Goal: Transaction & Acquisition: Purchase product/service

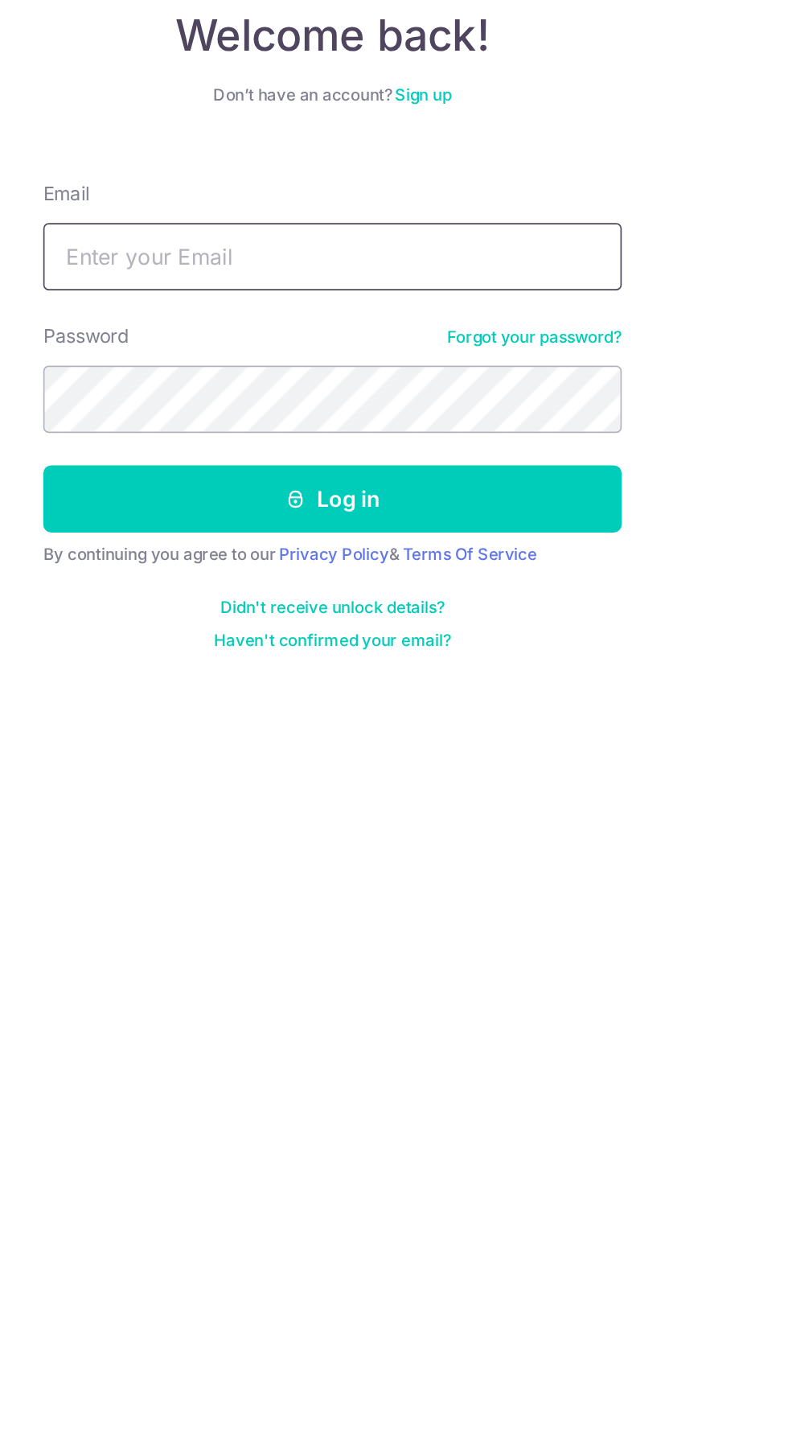
click at [290, 257] on input "Email" at bounding box center [394, 256] width 346 height 40
type input "cka_88@hotmail.com"
click at [221, 380] on button "Log in" at bounding box center [394, 400] width 346 height 40
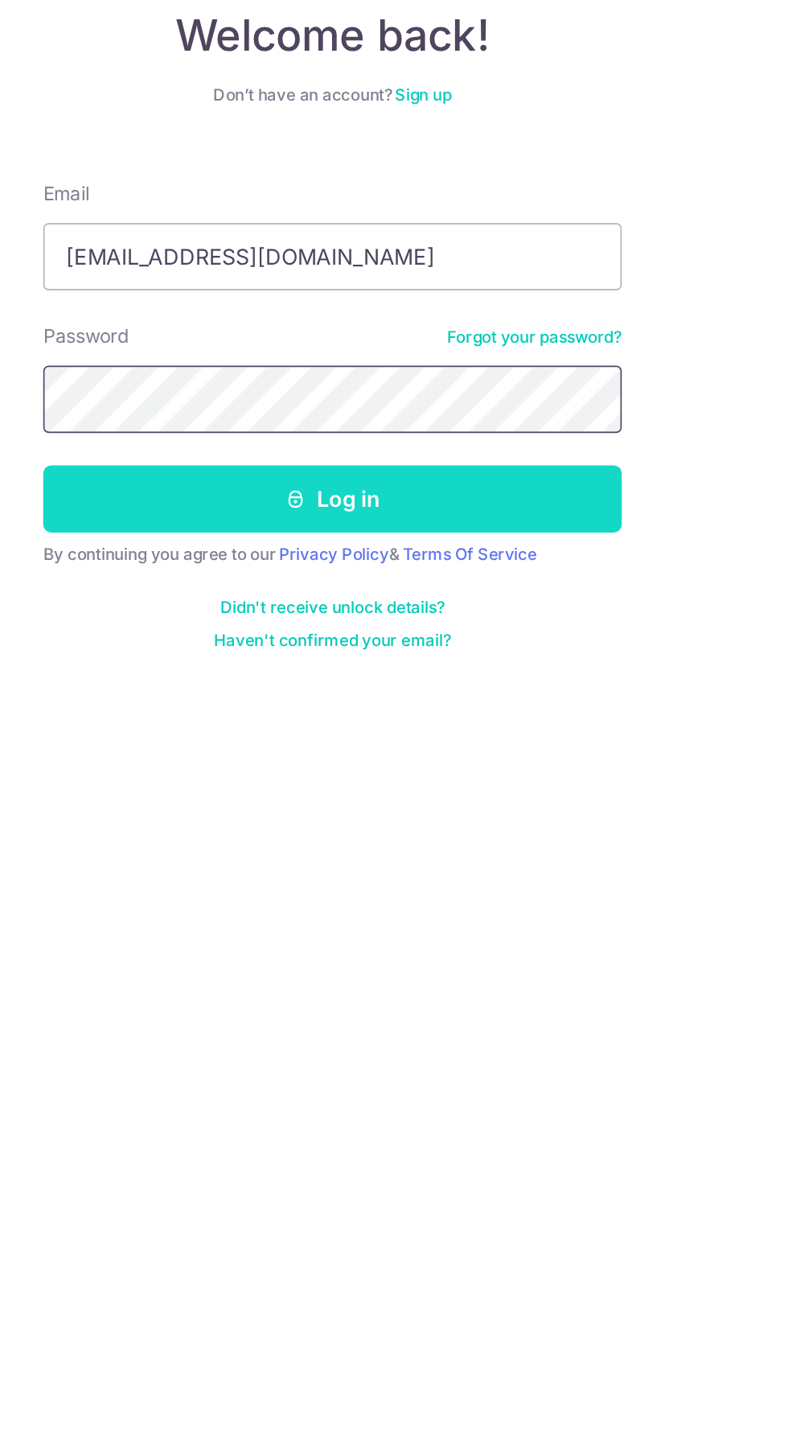
click at [281, 388] on button "Log in" at bounding box center [394, 400] width 346 height 40
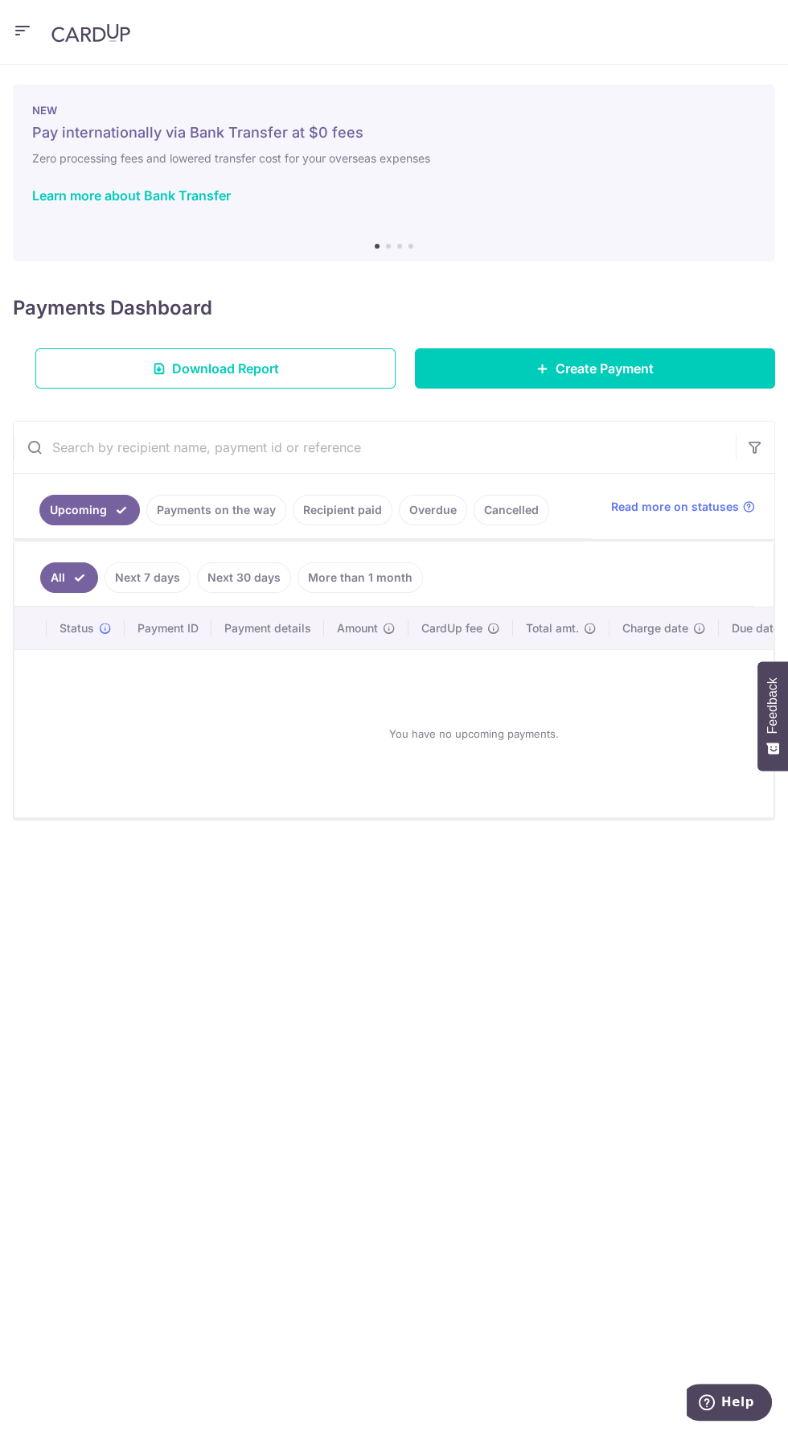
click at [576, 503] on ul "Upcoming Payments on the way Recipient paid Overdue Cancelled" at bounding box center [303, 506] width 578 height 65
click at [659, 368] on link "Create Payment" at bounding box center [595, 368] width 360 height 40
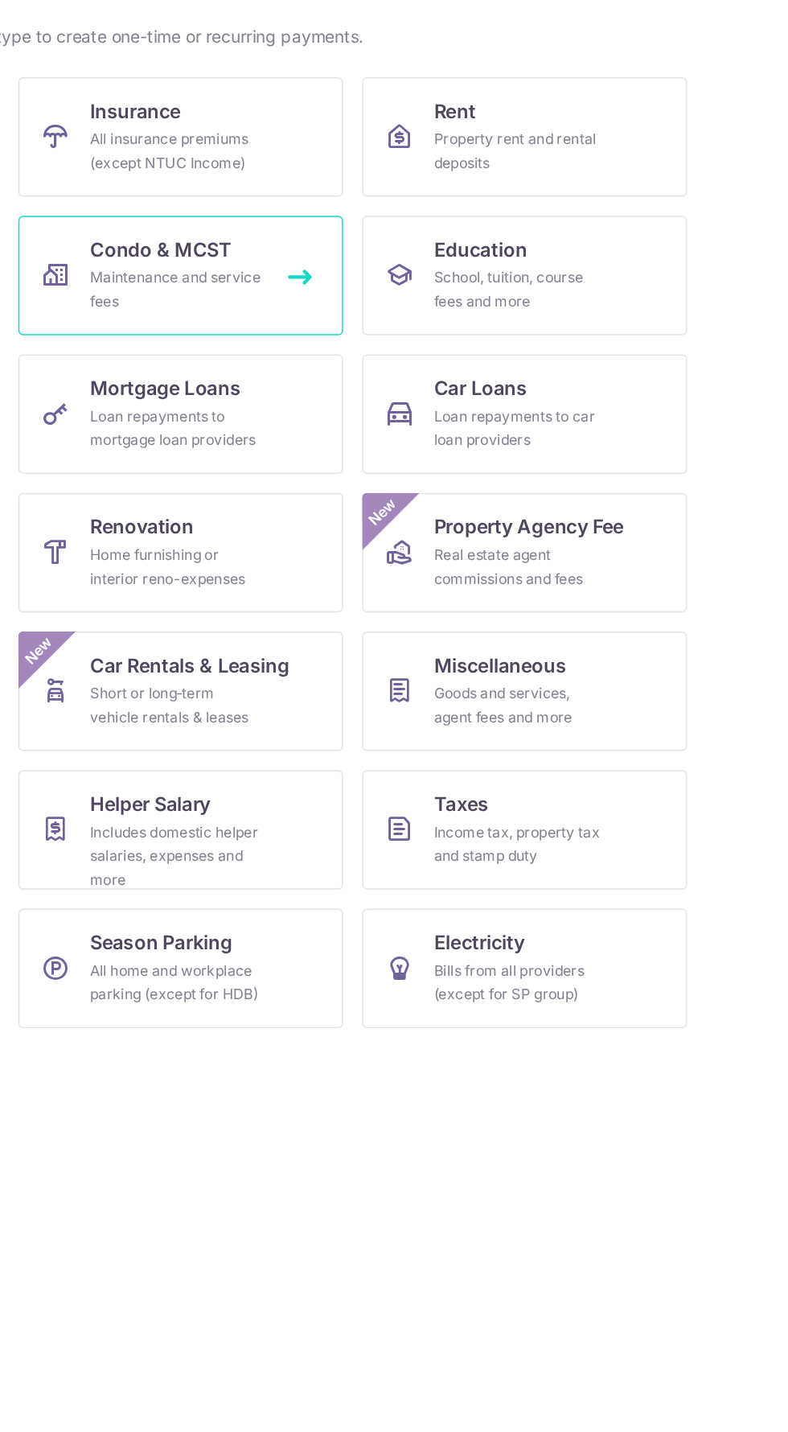
click at [270, 398] on div "Maintenance and service fees" at bounding box center [269, 396] width 116 height 32
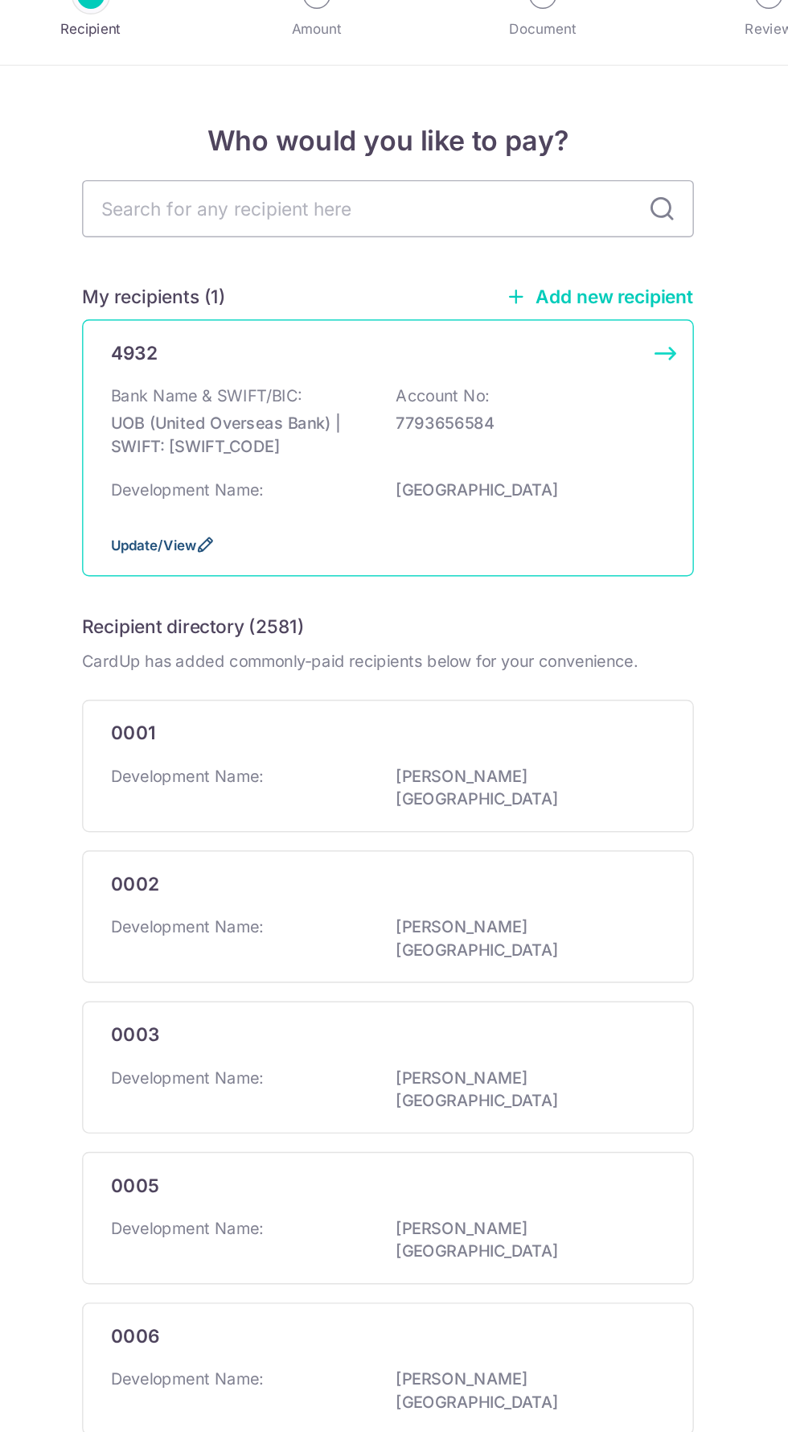
click at [228, 422] on span "Update/View" at bounding box center [229, 422] width 60 height 12
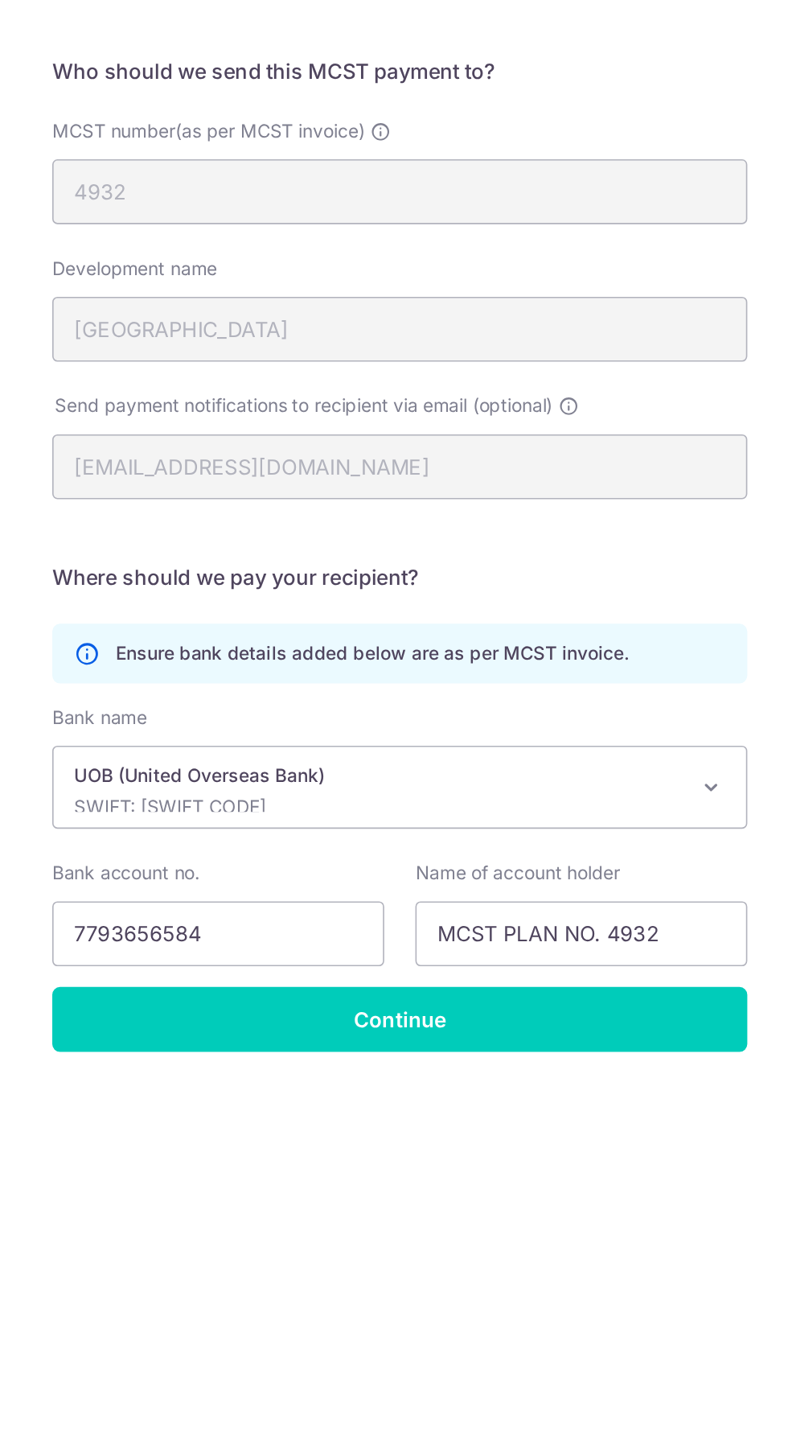
click at [625, 251] on div "Recipient Details Your recipient does not need a CardUp account to receive your…" at bounding box center [394, 757] width 788 height 1347
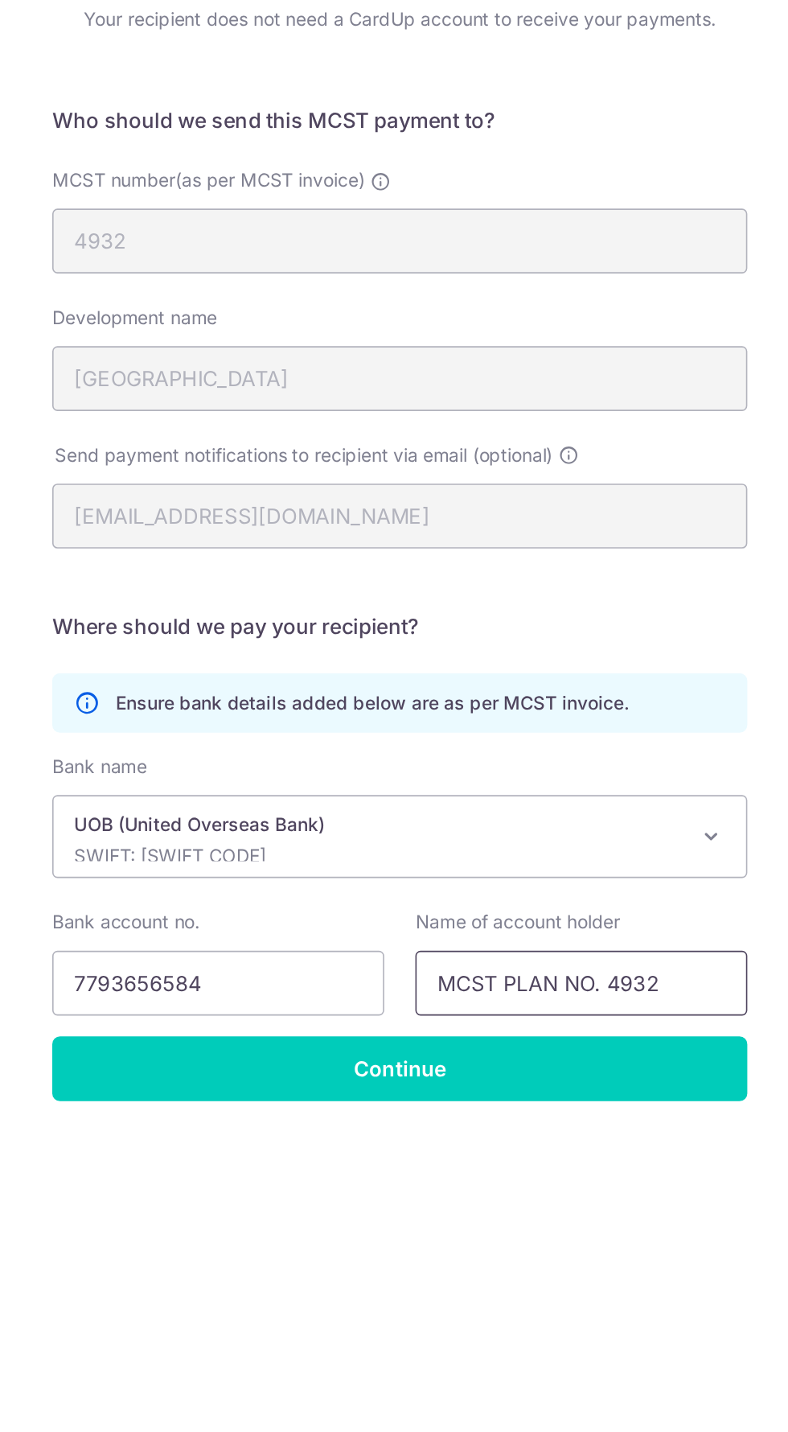
click at [422, 767] on input "MCST PLAN NO. 4932" at bounding box center [507, 770] width 206 height 40
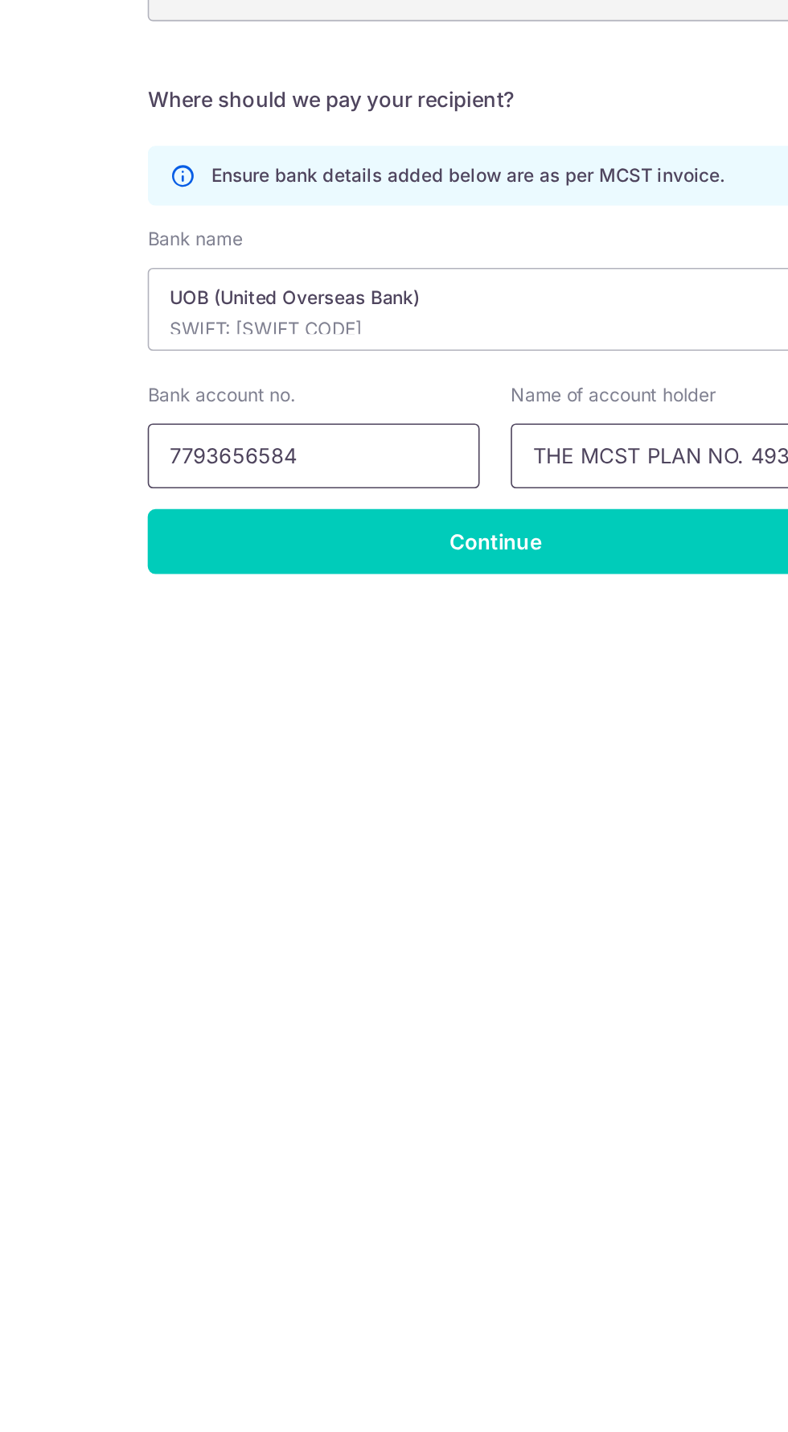
type input "THE MCST PLAN NO. 4932"
click at [335, 771] on input "7793656584" at bounding box center [282, 770] width 206 height 40
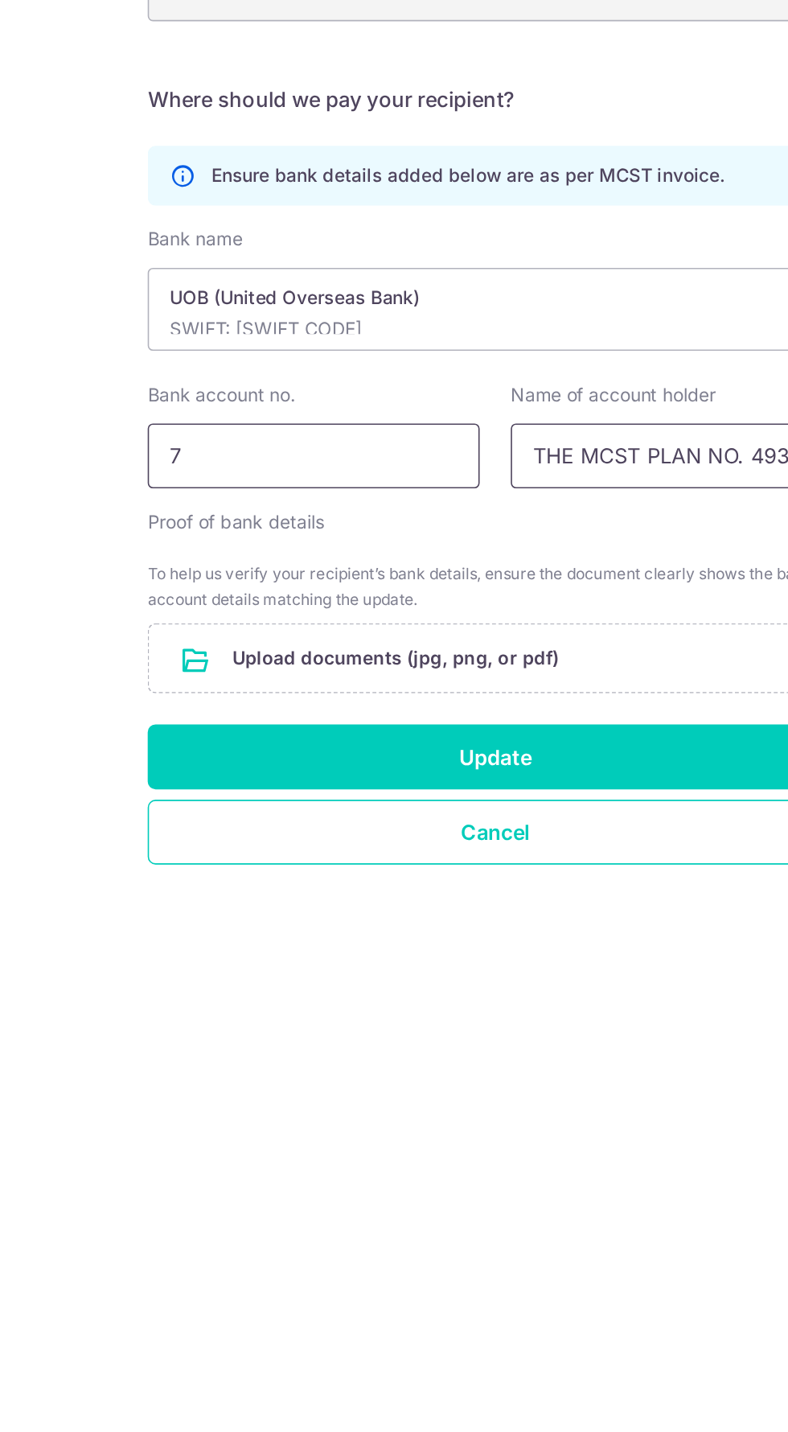
type input "7"
click at [451, 773] on input "THE MCST PLAN NO. 4932" at bounding box center [507, 770] width 206 height 40
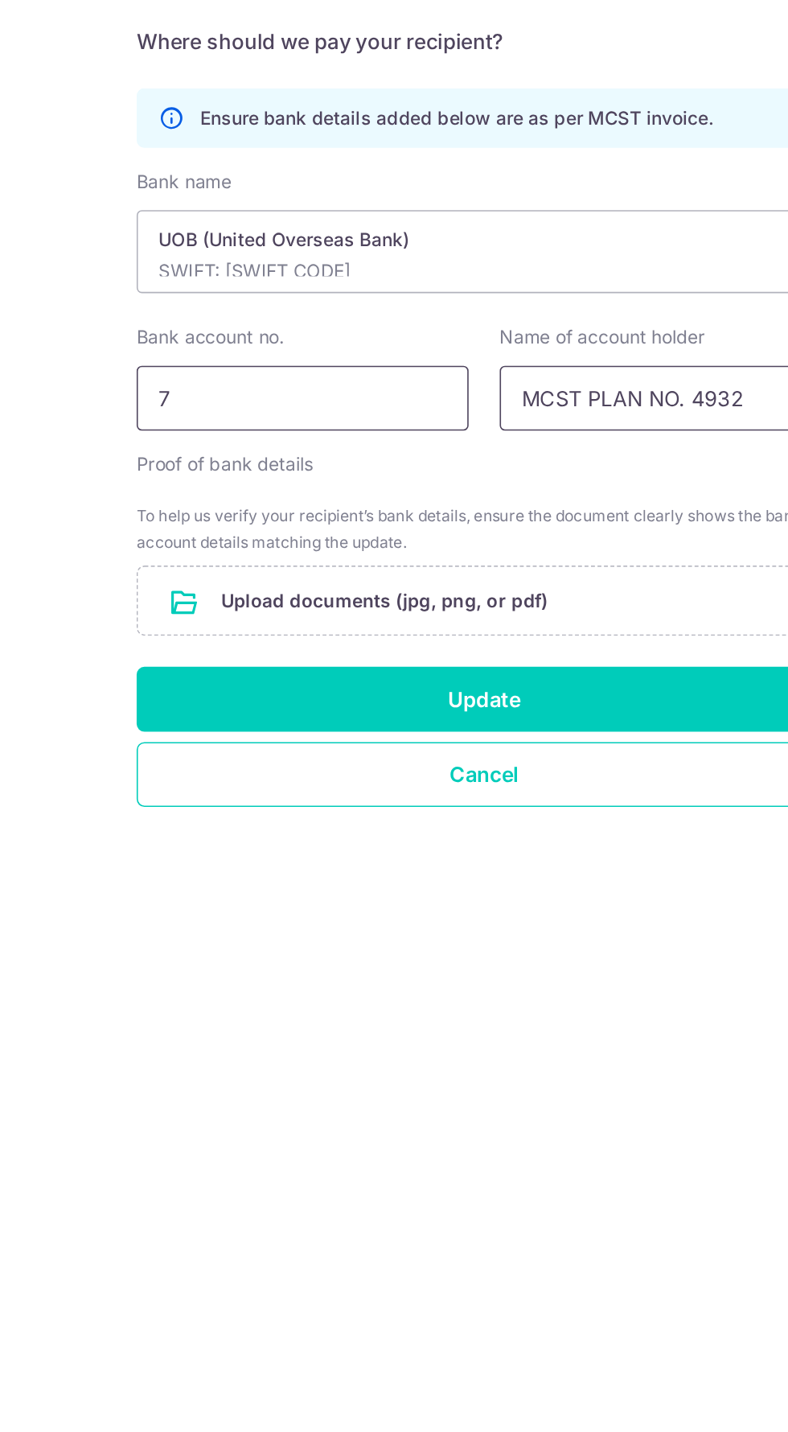
type input "MCST PLAN NO. 4932"
click at [341, 773] on input "7" at bounding box center [282, 770] width 206 height 40
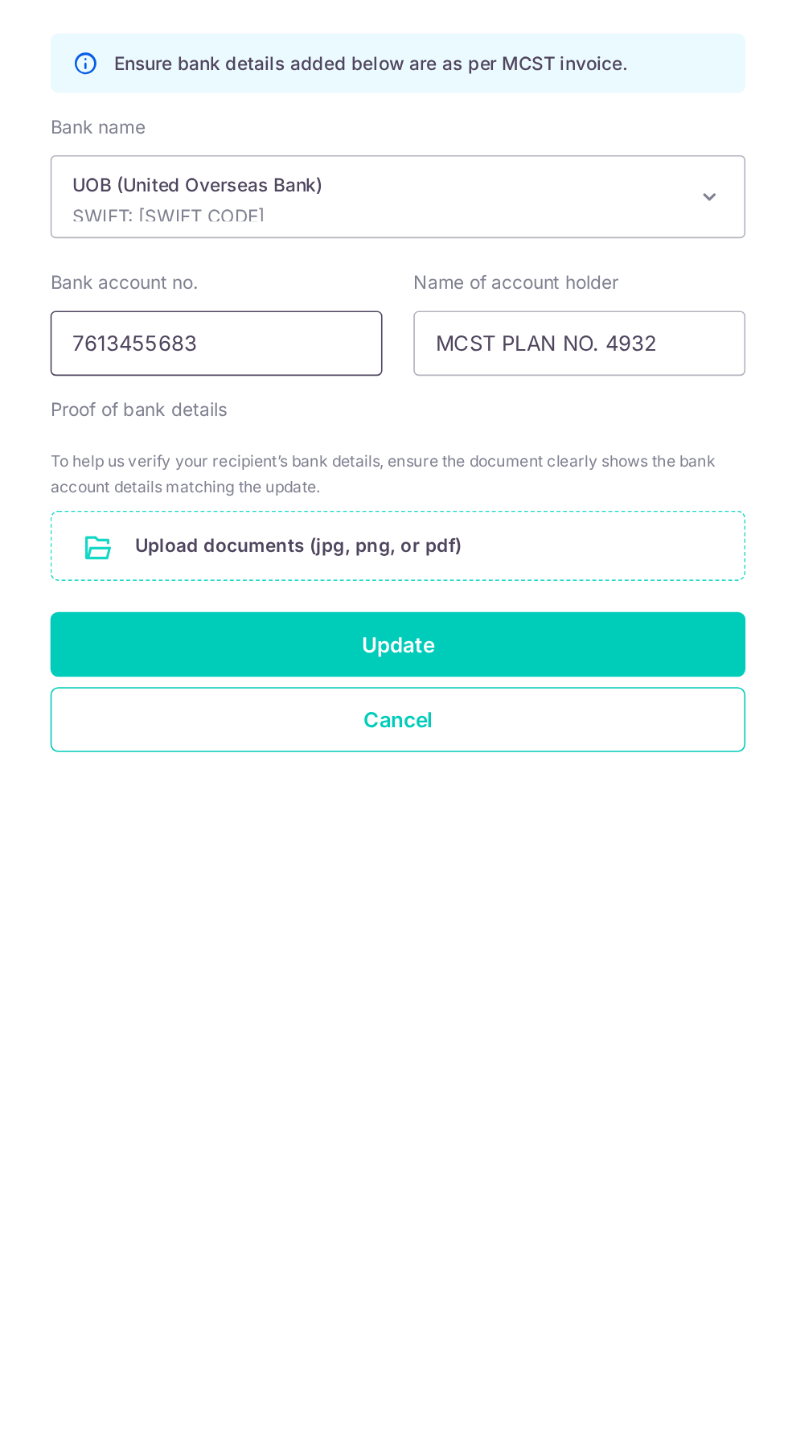
type input "7613455683"
click at [468, 889] on input "file" at bounding box center [393, 896] width 429 height 42
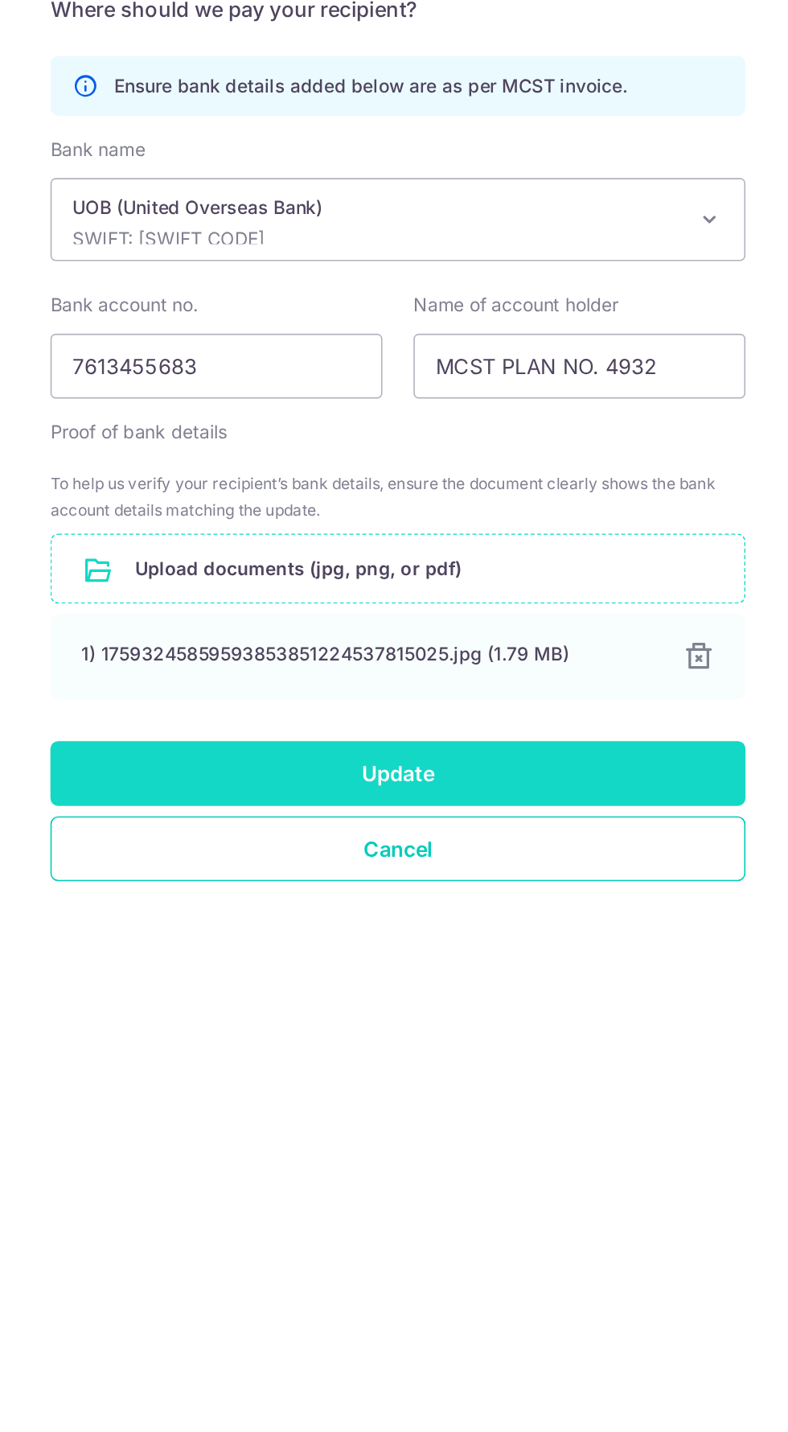
click at [523, 1013] on button "Update" at bounding box center [394, 1023] width 431 height 40
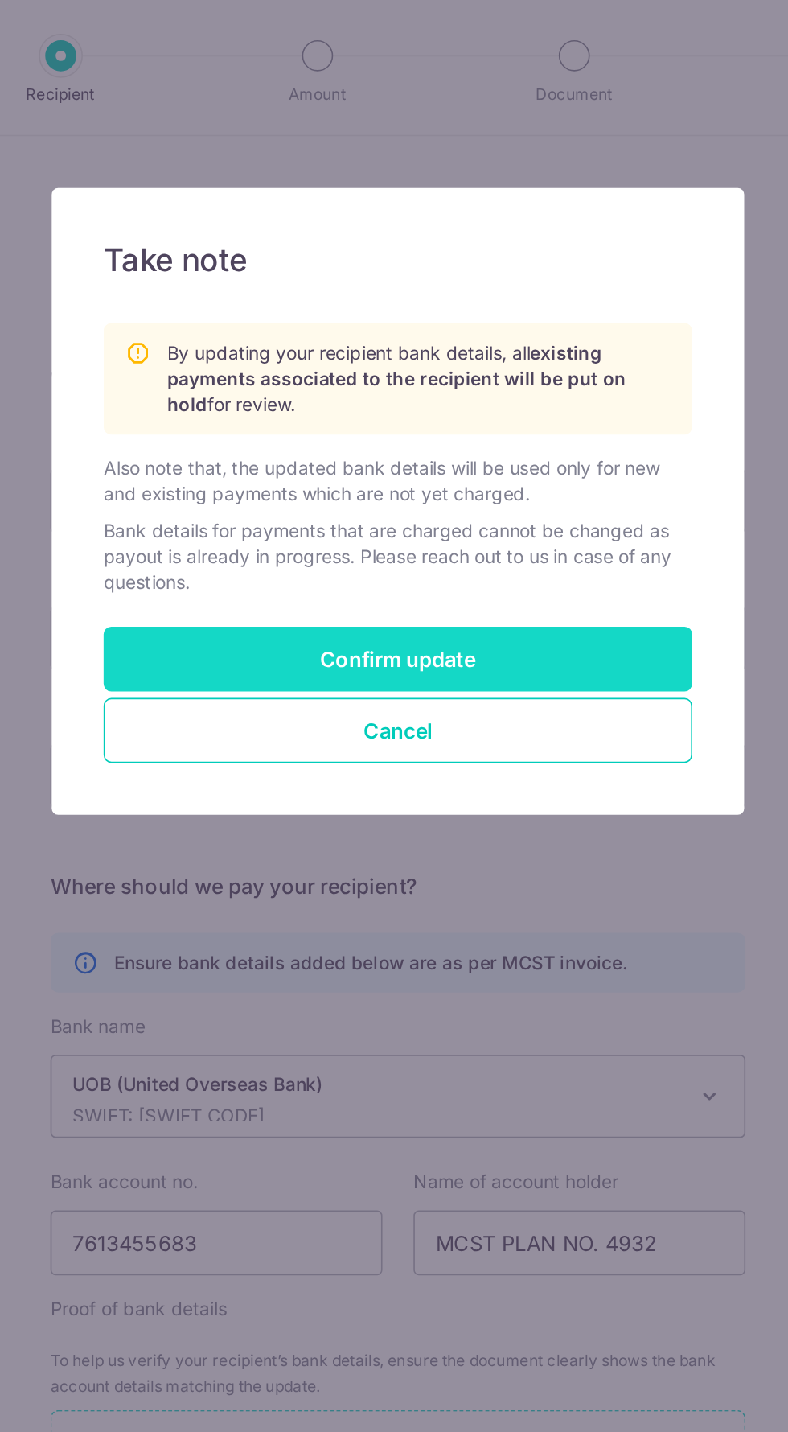
click at [528, 392] on button "Confirm update" at bounding box center [394, 408] width 365 height 40
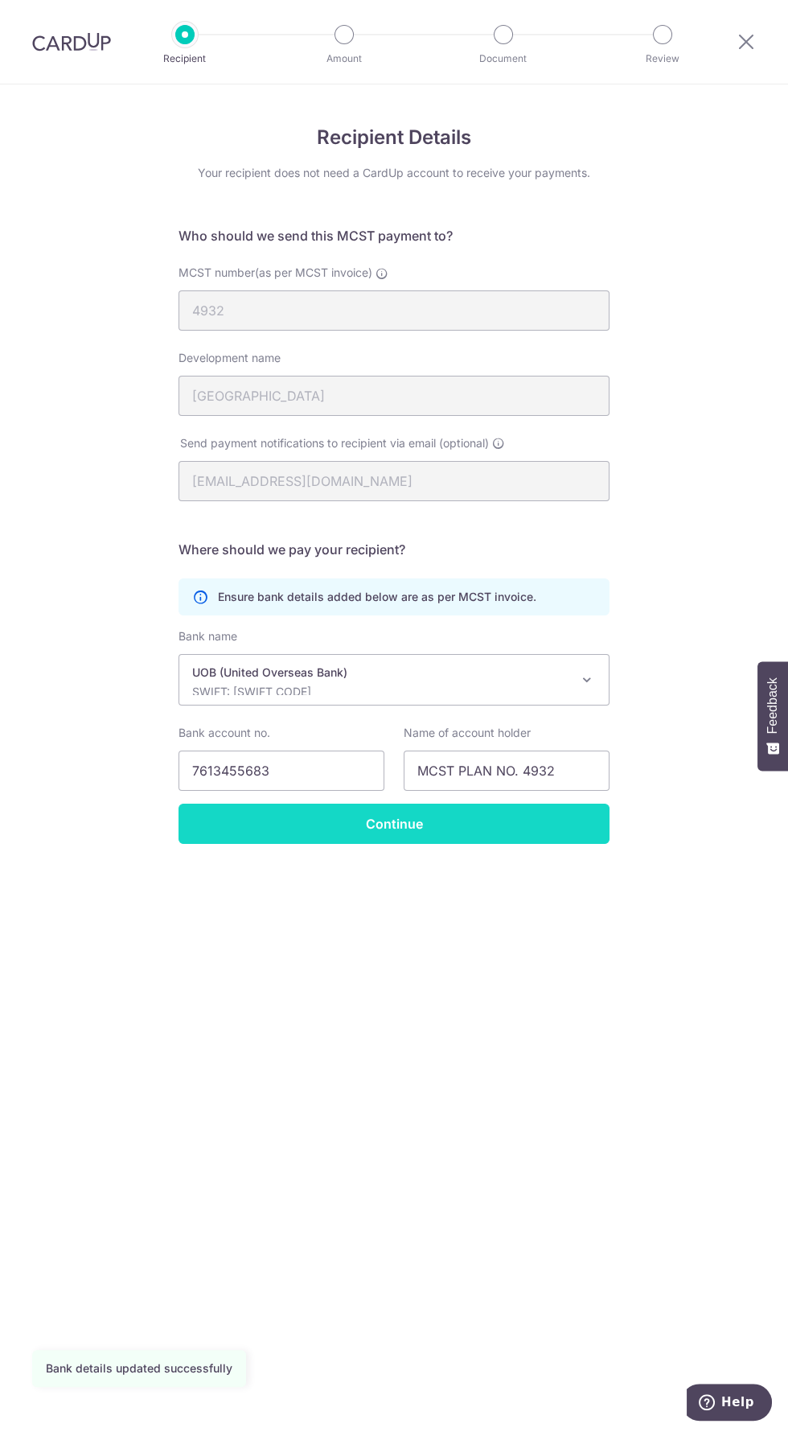
click at [472, 838] on input "Continue" at bounding box center [394, 823] width 431 height 40
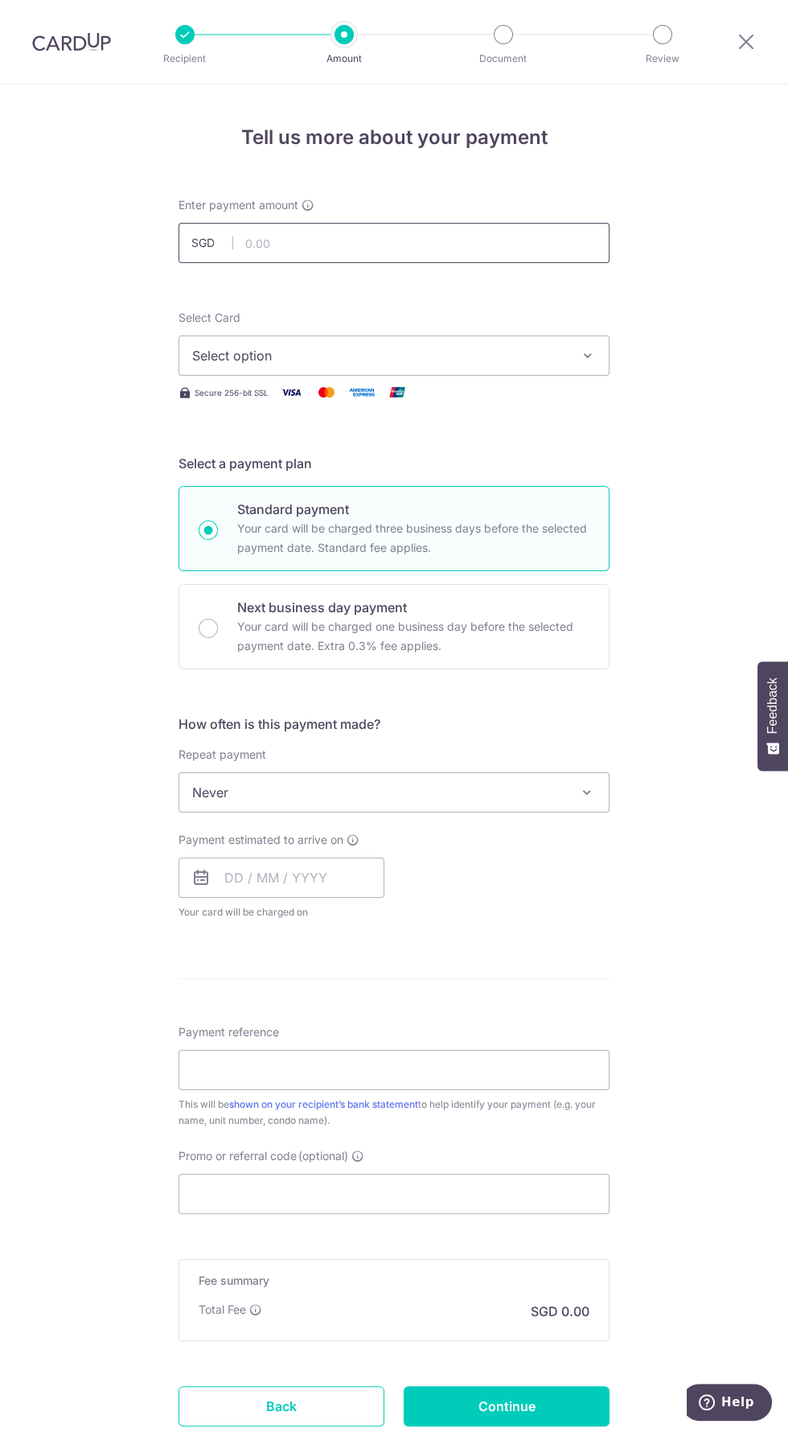
click at [266, 240] on input "text" at bounding box center [394, 243] width 431 height 40
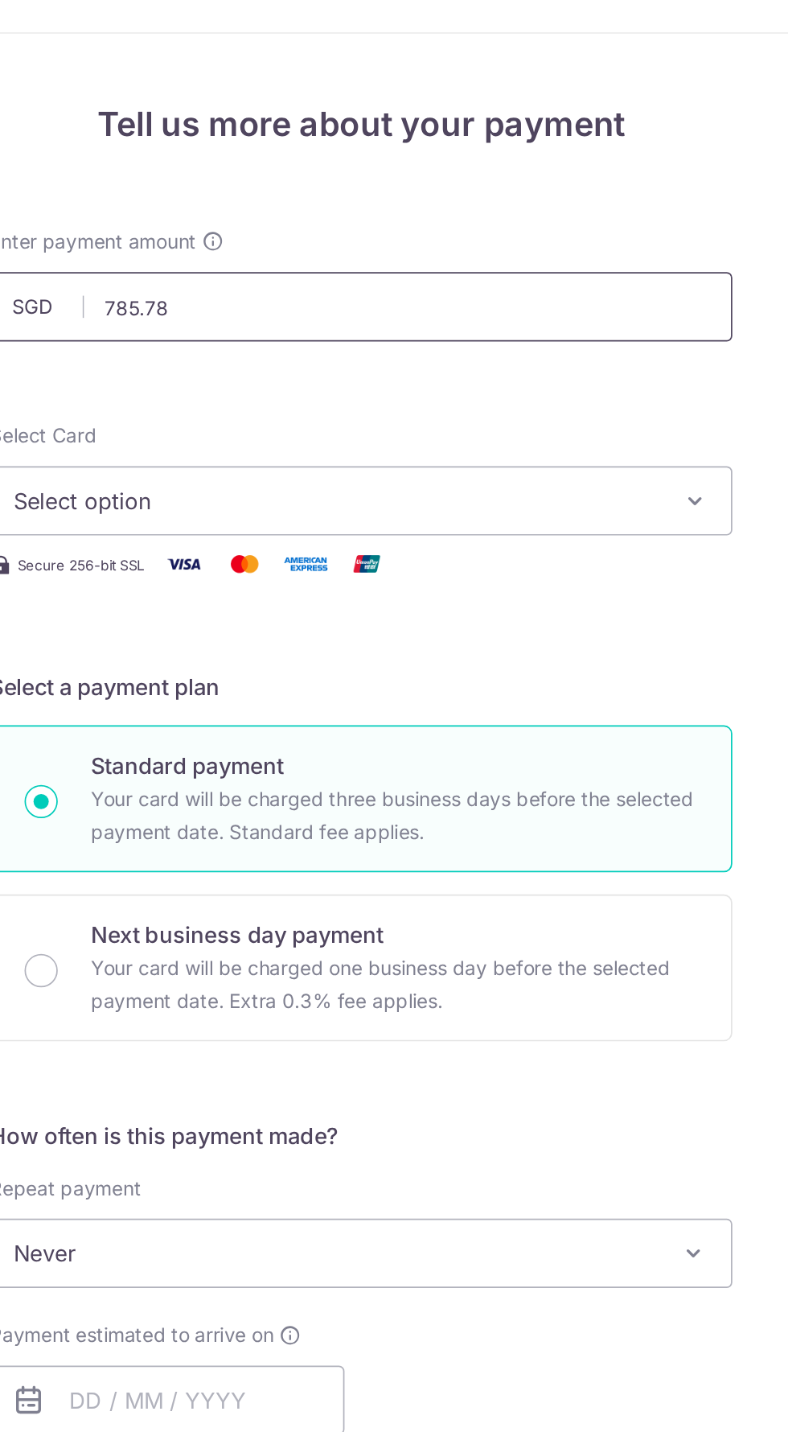
type input "785.78"
click at [562, 341] on button "Select option" at bounding box center [394, 355] width 431 height 40
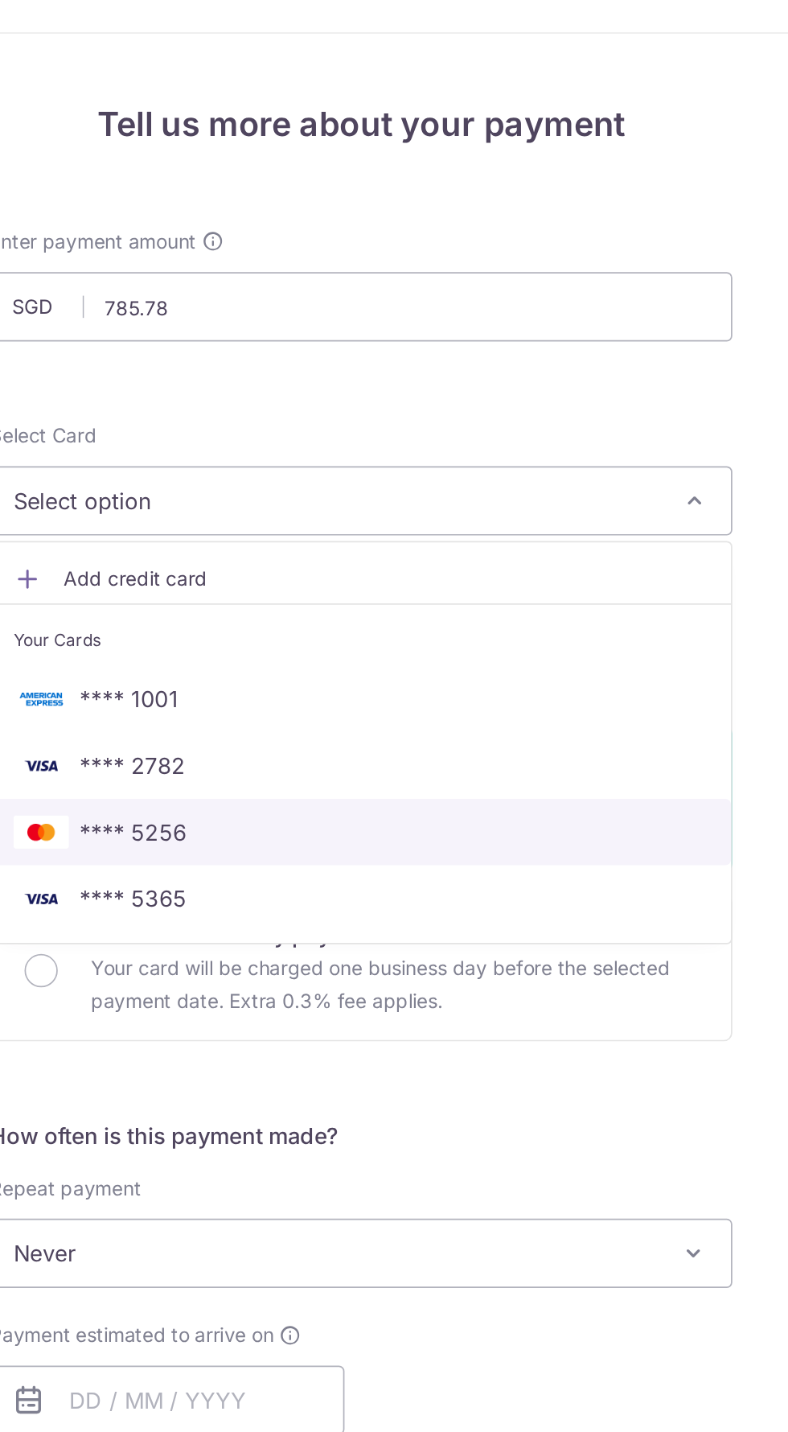
click at [245, 547] on span "**** 5256" at bounding box center [262, 547] width 62 height 19
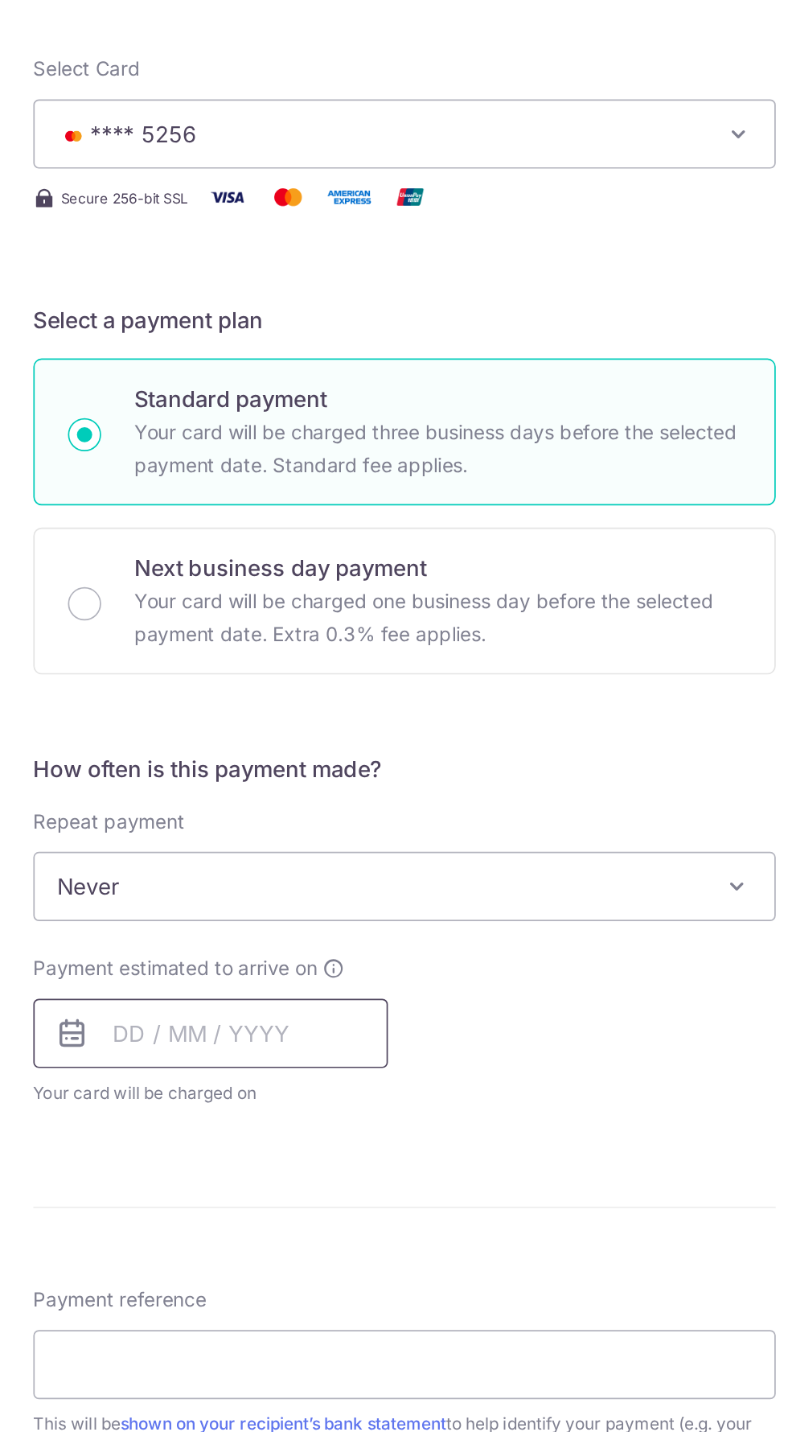
click at [234, 878] on input "text" at bounding box center [282, 877] width 206 height 40
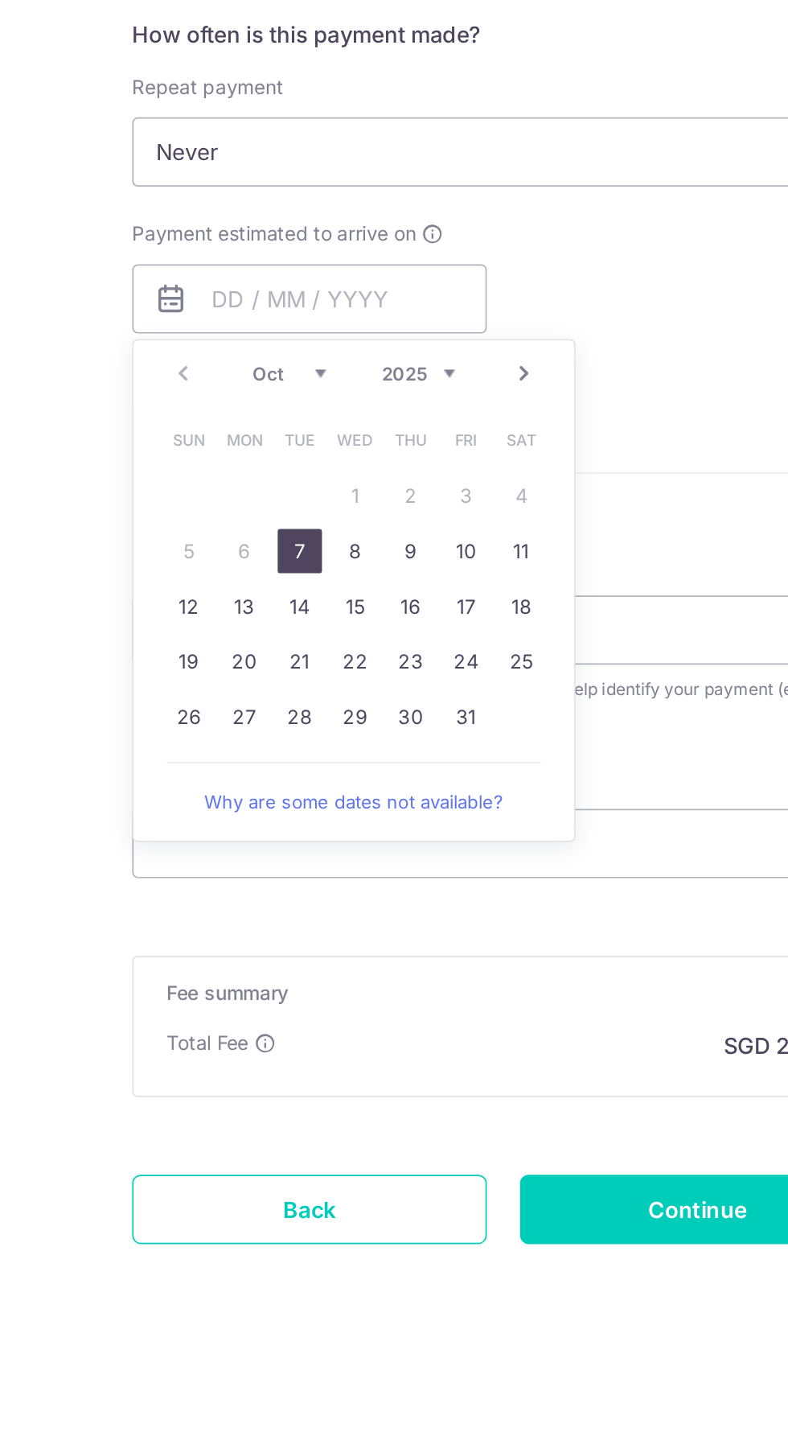
click at [275, 1024] on link "7" at bounding box center [276, 1024] width 26 height 26
type input "07/10/2025"
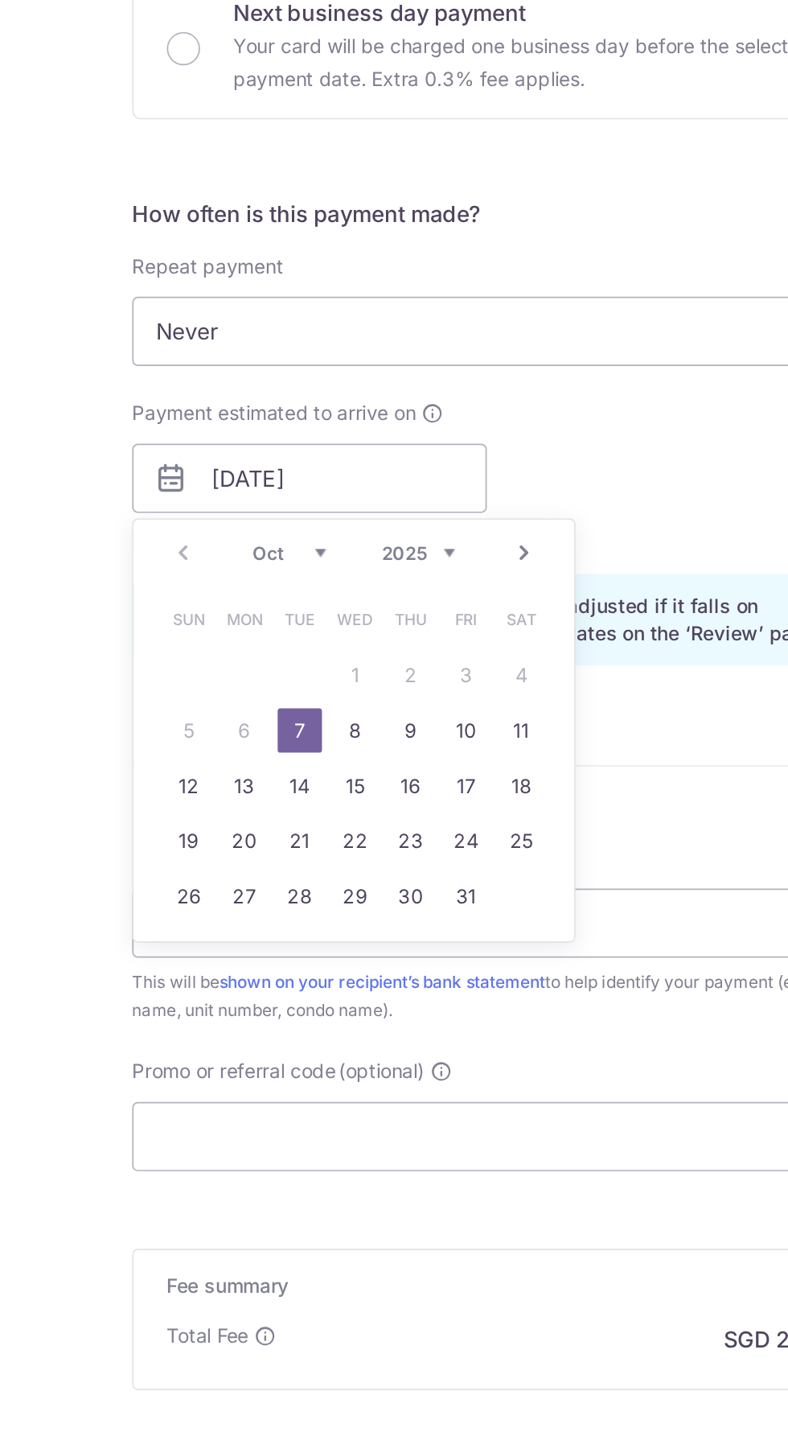
click at [503, 1034] on form "Enter payment amount SGD 785.78 785.78 Select Card **** 5256 Add credit card Yo…" at bounding box center [394, 867] width 431 height 1340
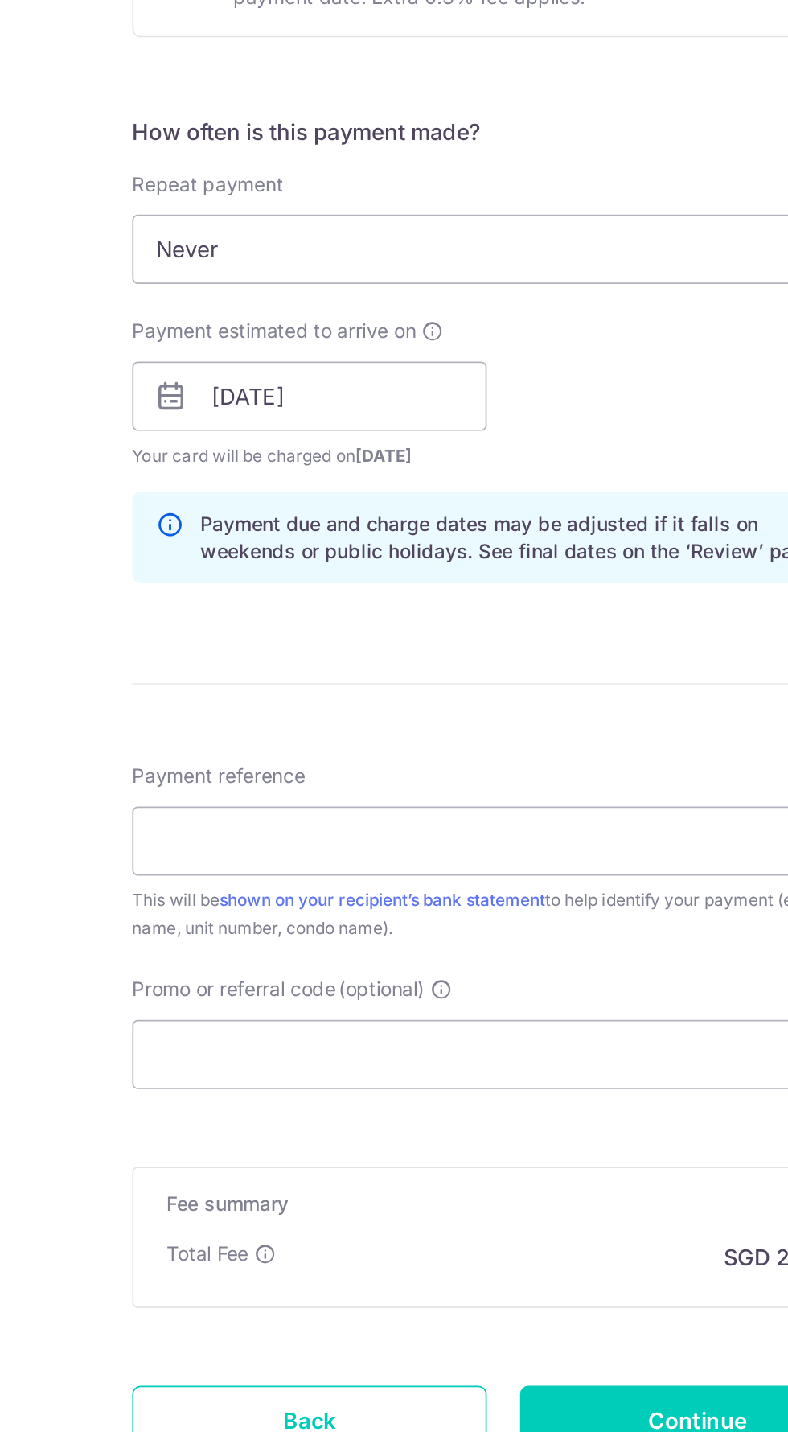
scroll to position [62, 0]
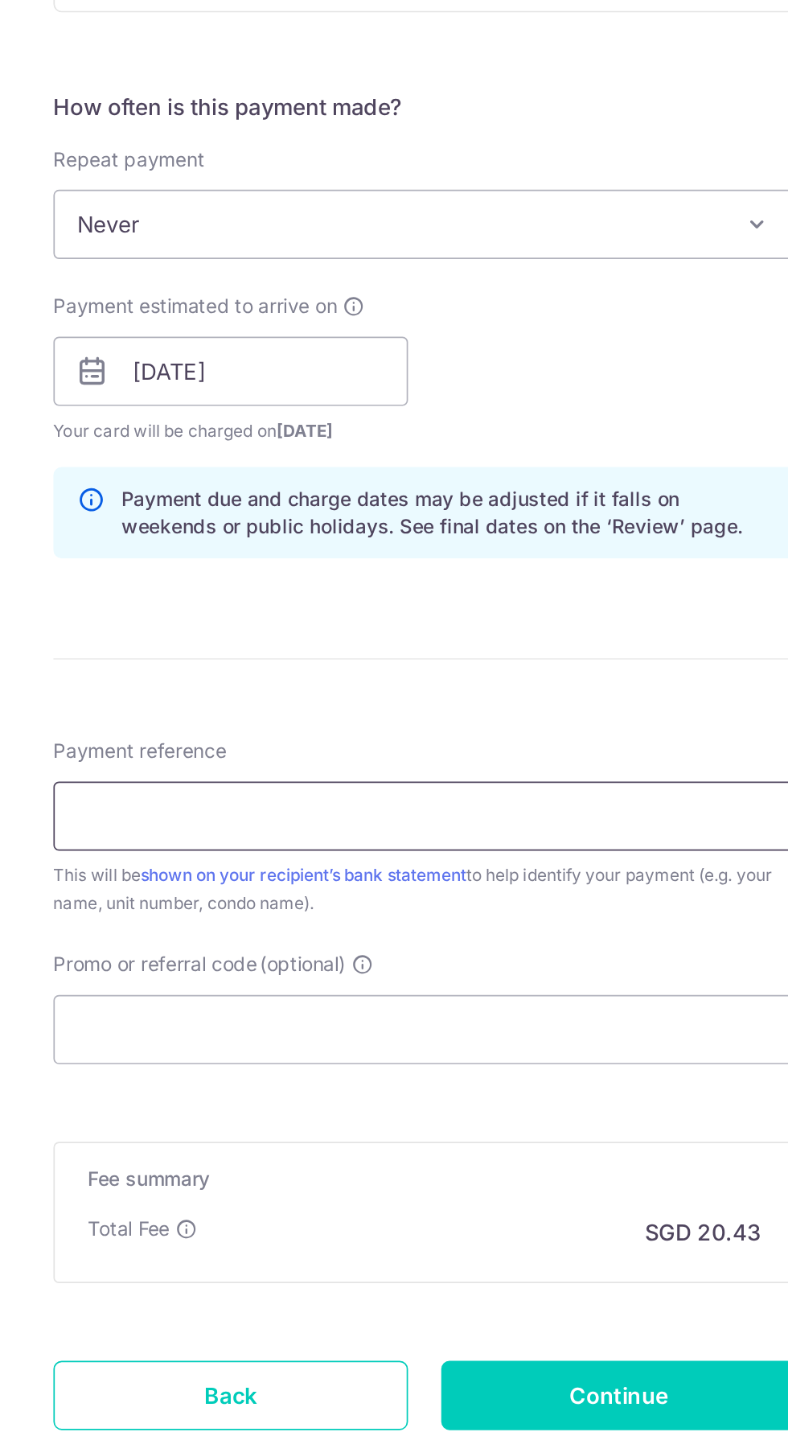
click at [502, 1064] on input "Payment reference" at bounding box center [394, 1074] width 431 height 40
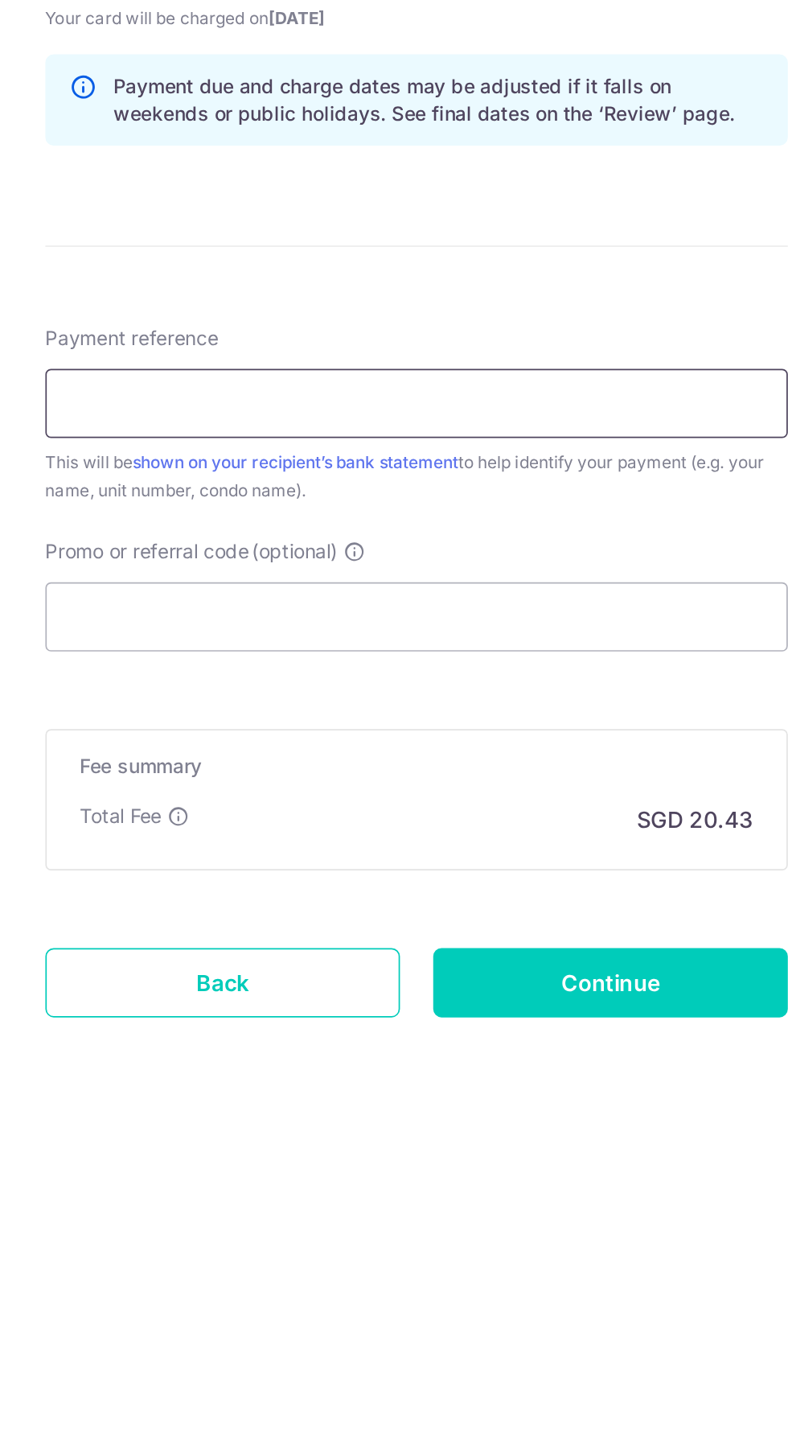
scroll to position [0, 0]
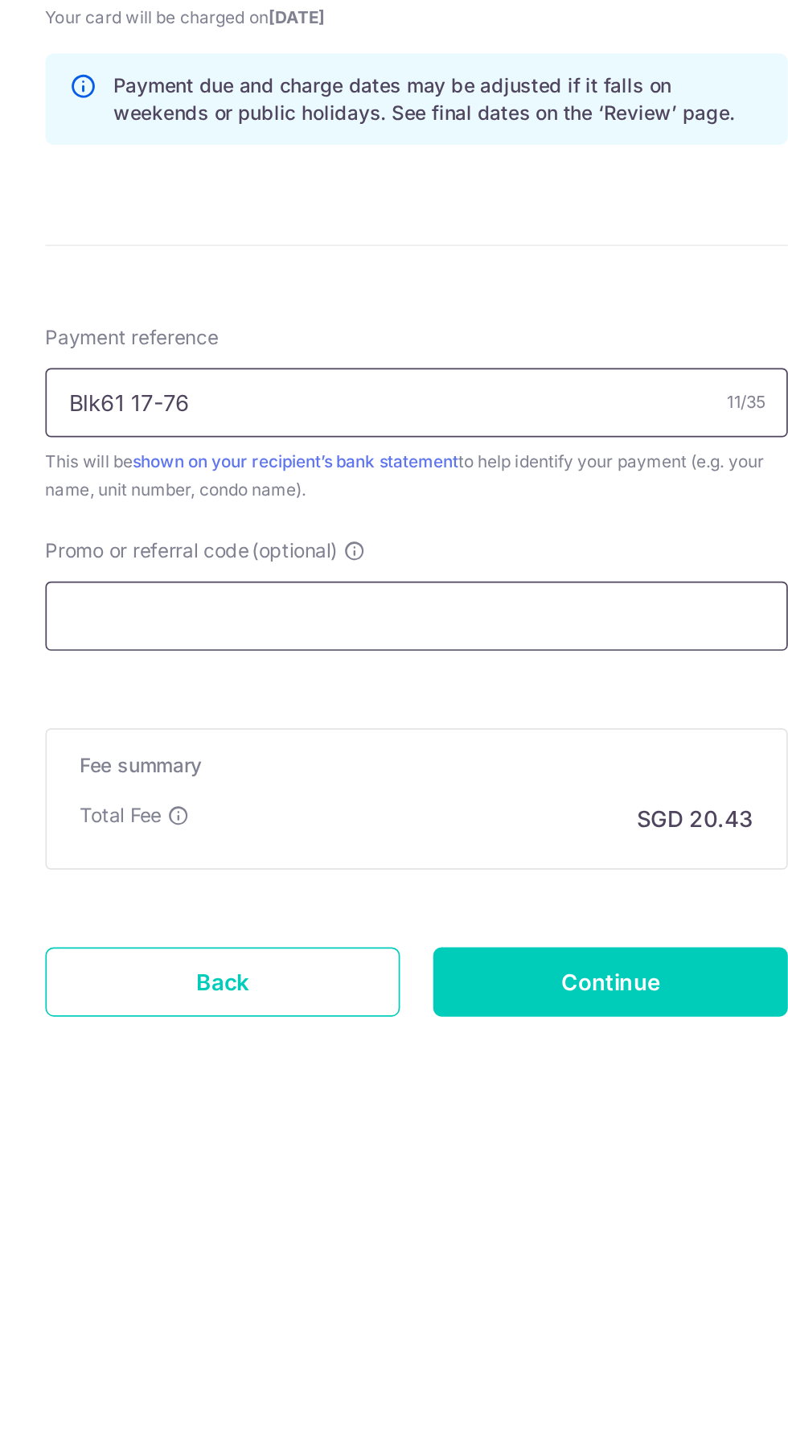
type input "Blk61 17-76"
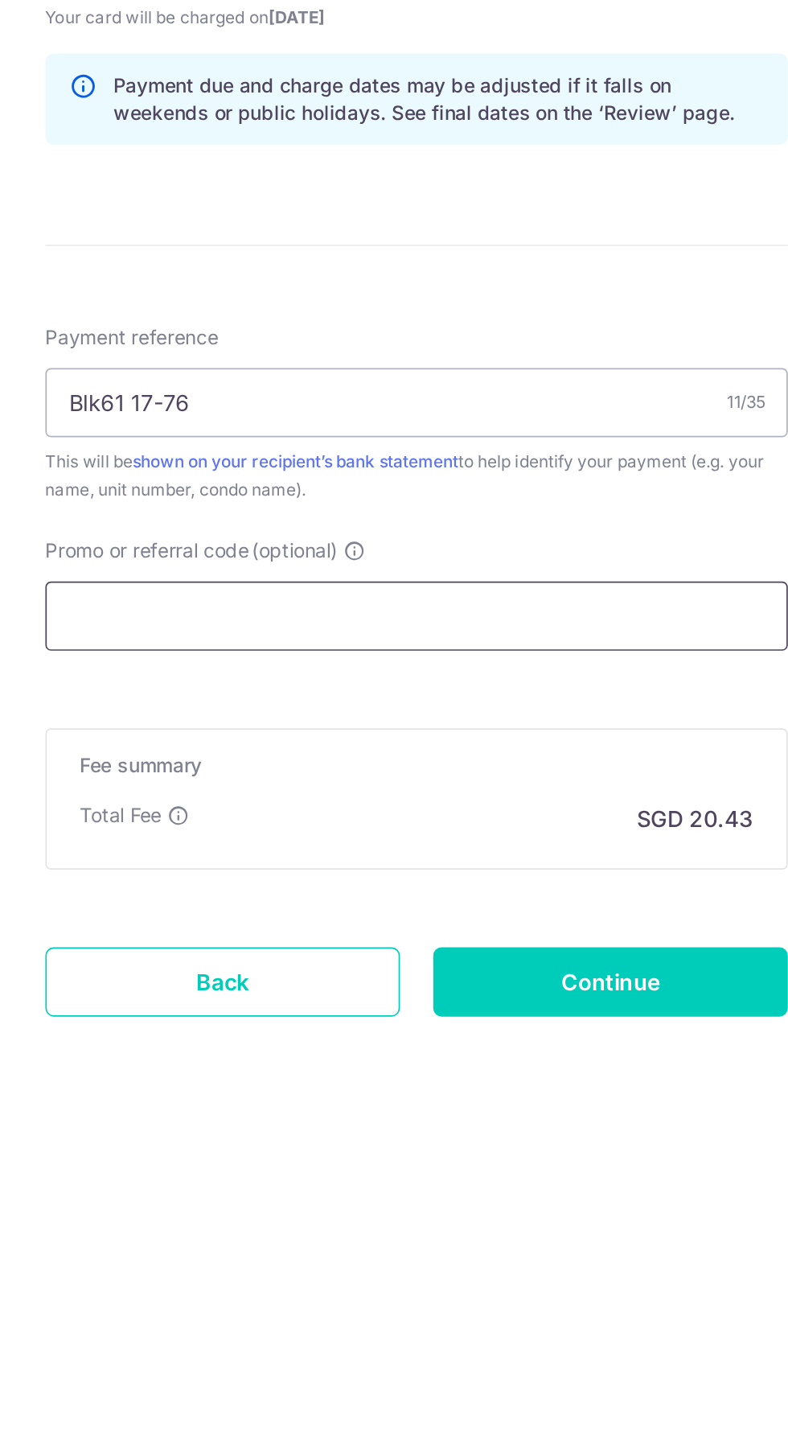
click at [243, 1190] on input "Promo or referral code (optional)" at bounding box center [394, 1197] width 431 height 40
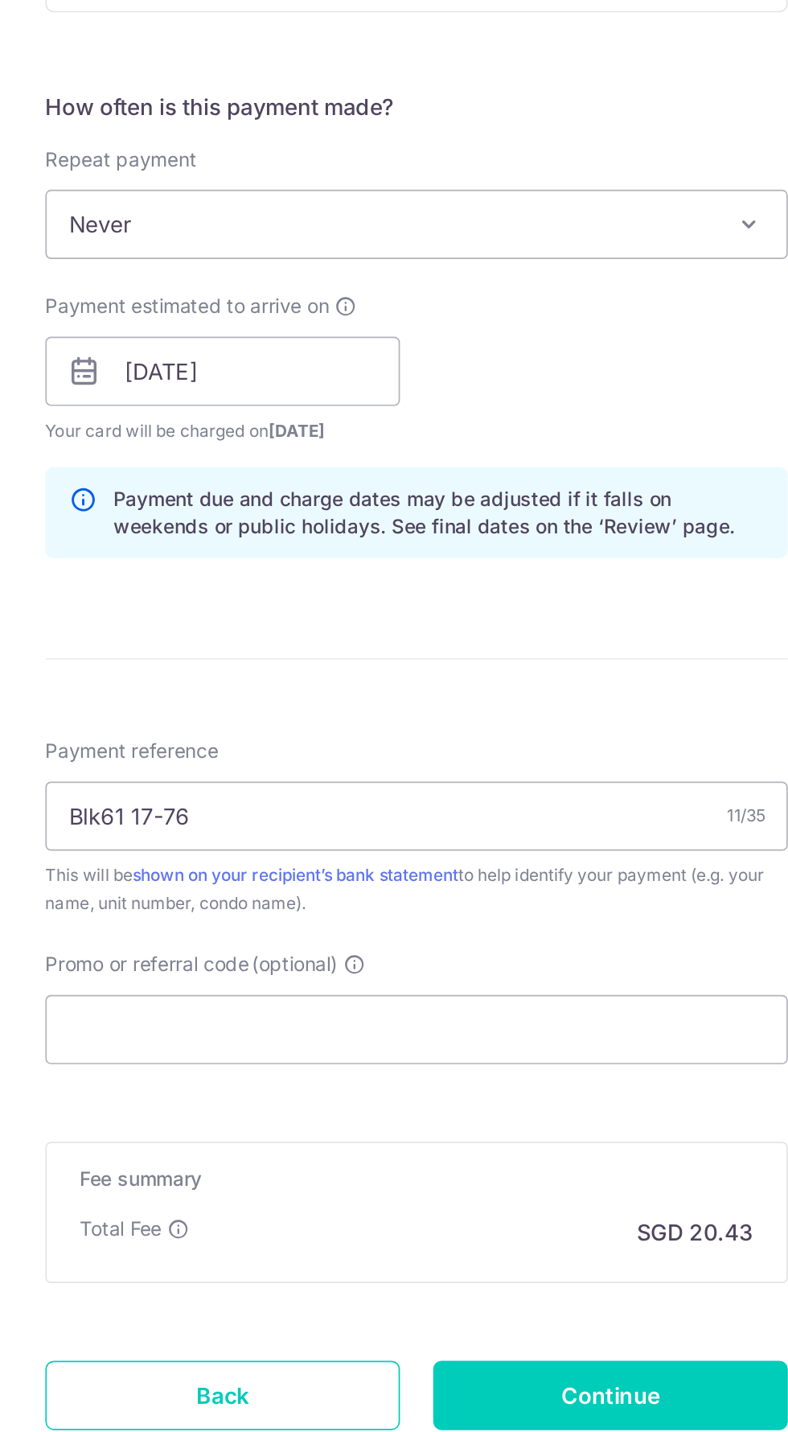
click at [255, 954] on form "Enter payment amount SGD 785.78 785.78 Select Card **** 5256 Add credit card Yo…" at bounding box center [394, 805] width 431 height 1340
click at [500, 1189] on input "Promo or referral code (optional)" at bounding box center [394, 1197] width 431 height 40
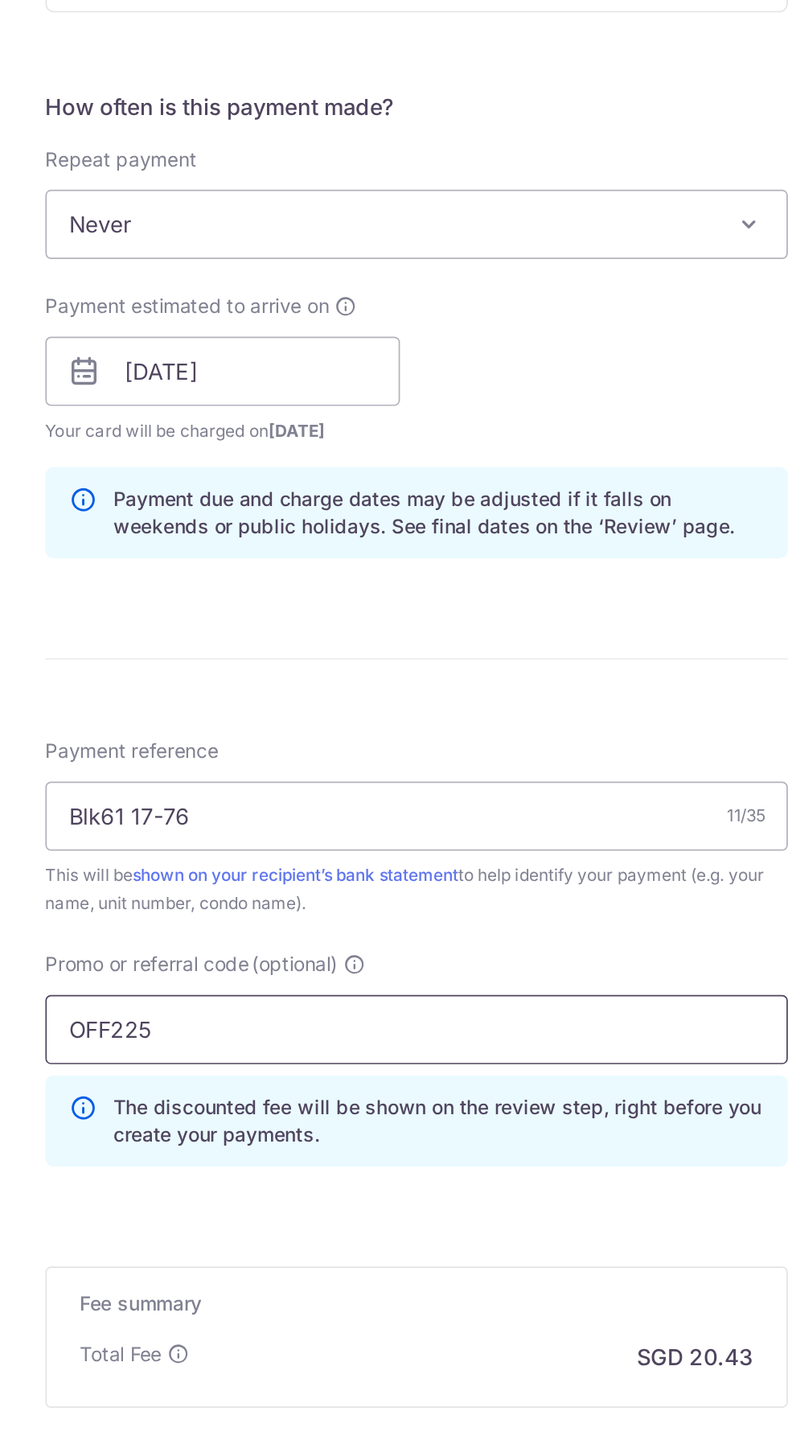
scroll to position [134, 0]
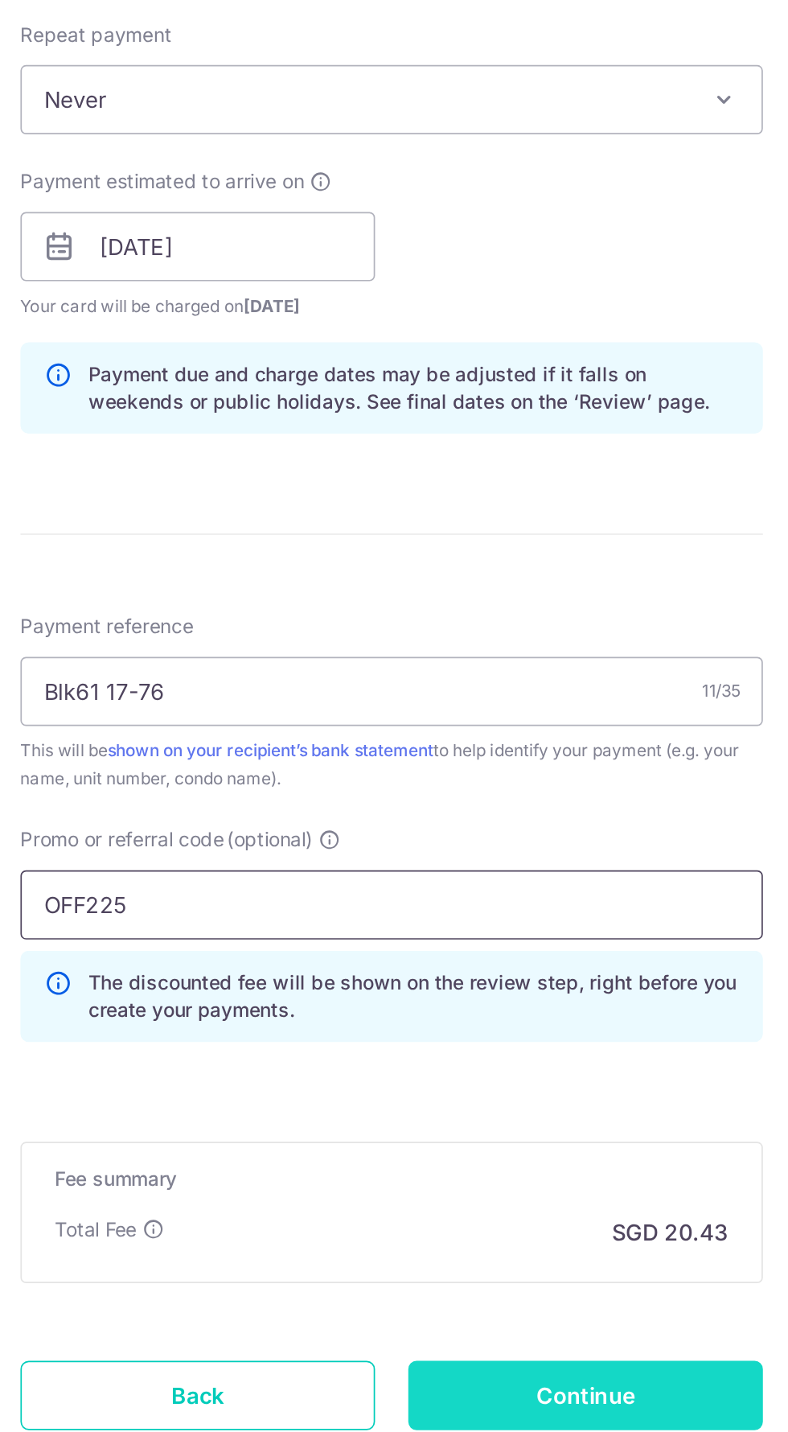
type input "OFF225"
click at [512, 1400] on input "Continue" at bounding box center [507, 1410] width 206 height 40
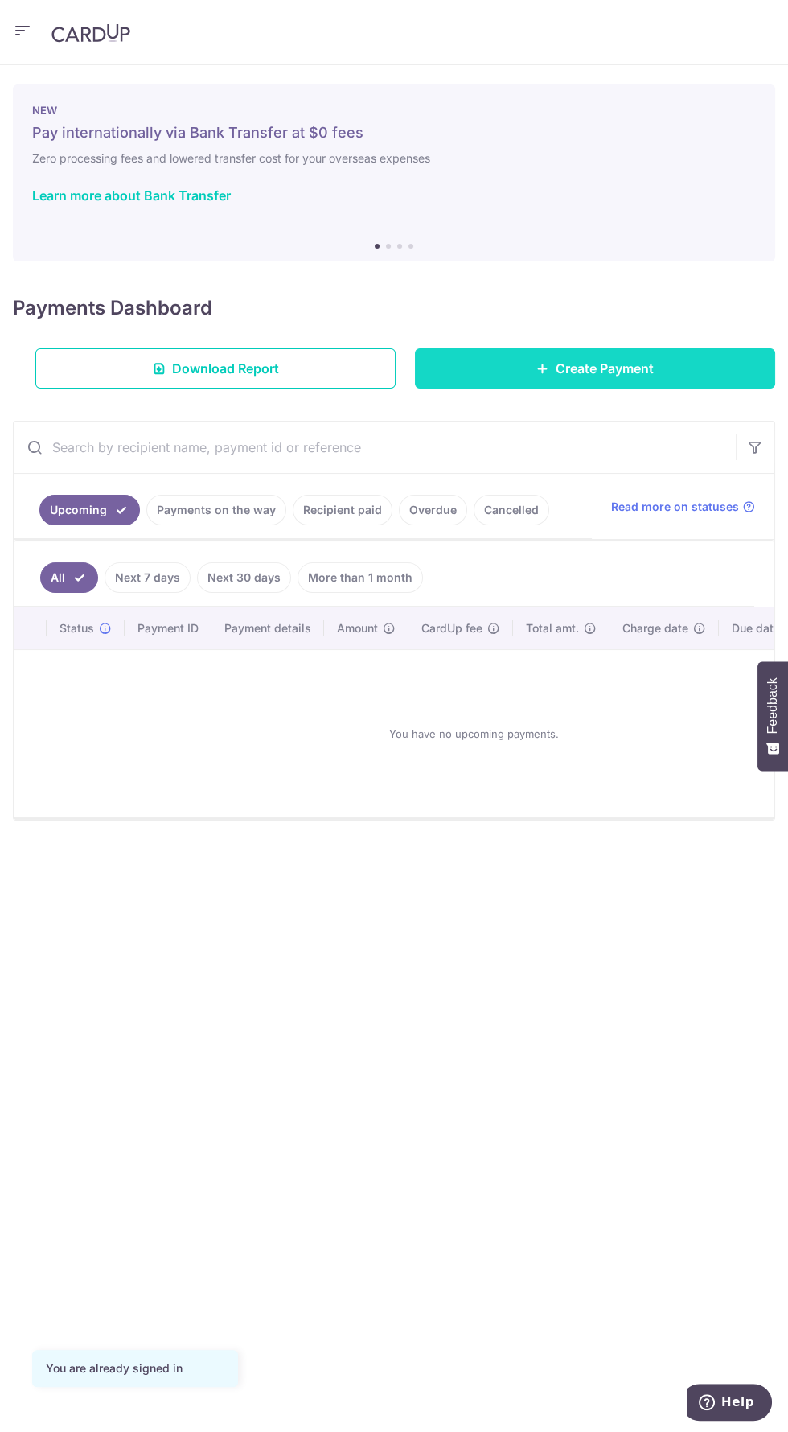
click at [503, 369] on link "Create Payment" at bounding box center [595, 368] width 360 height 40
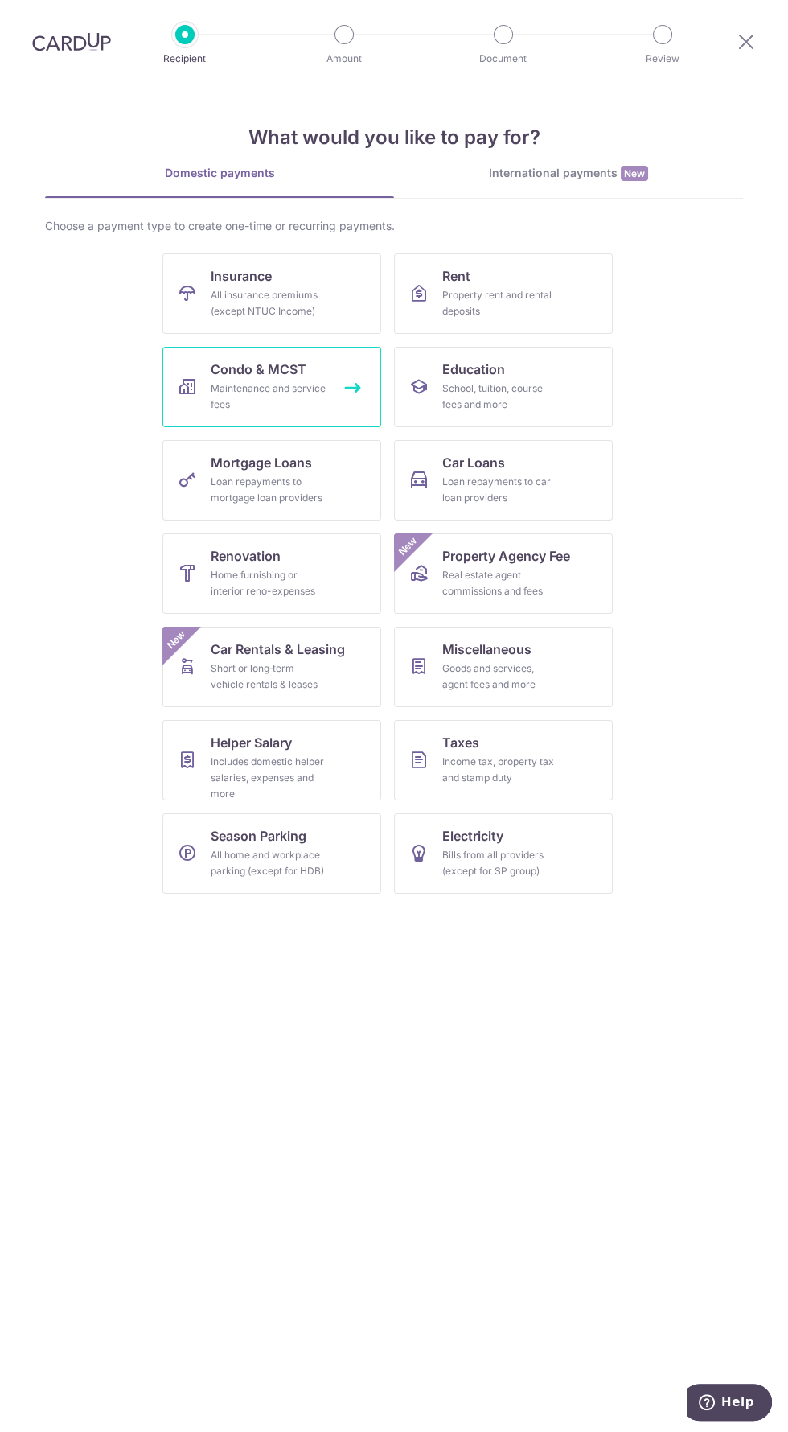
click at [243, 386] on div "Maintenance and service fees" at bounding box center [269, 396] width 116 height 32
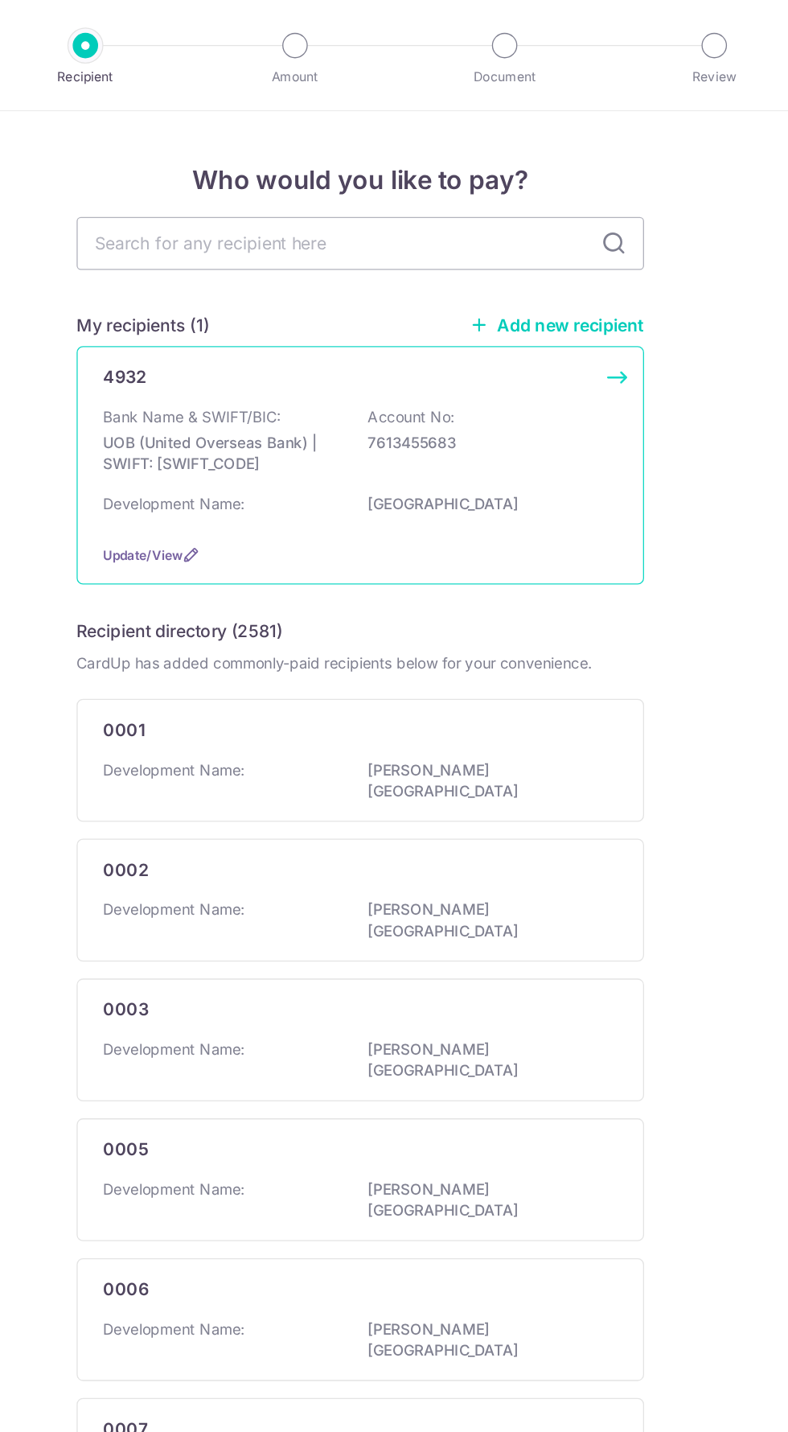
click at [221, 338] on p "UOB (United Overseas Bank) | SWIFT: [SWIFT_CODE]" at bounding box center [289, 344] width 180 height 32
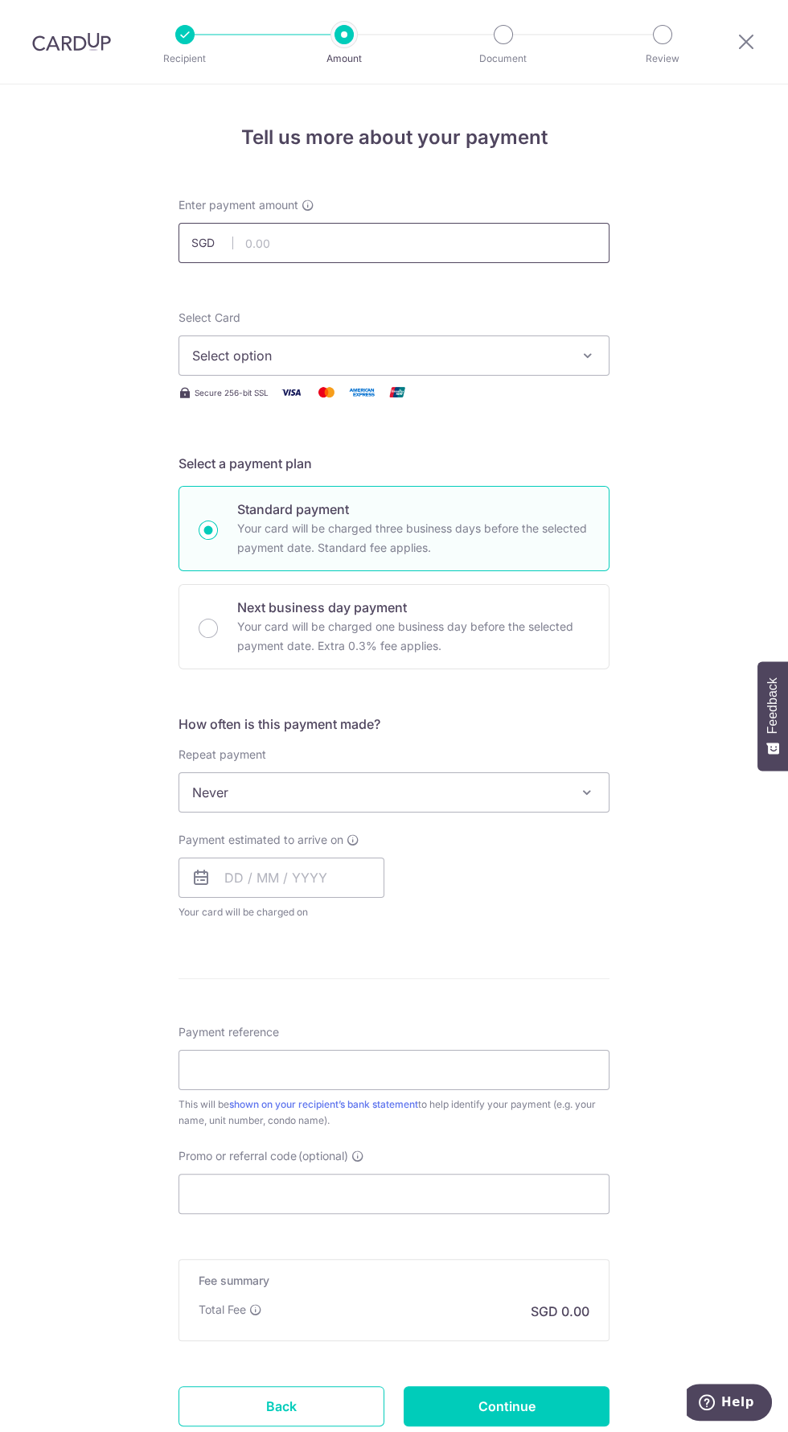
click at [275, 242] on input "text" at bounding box center [394, 243] width 431 height 40
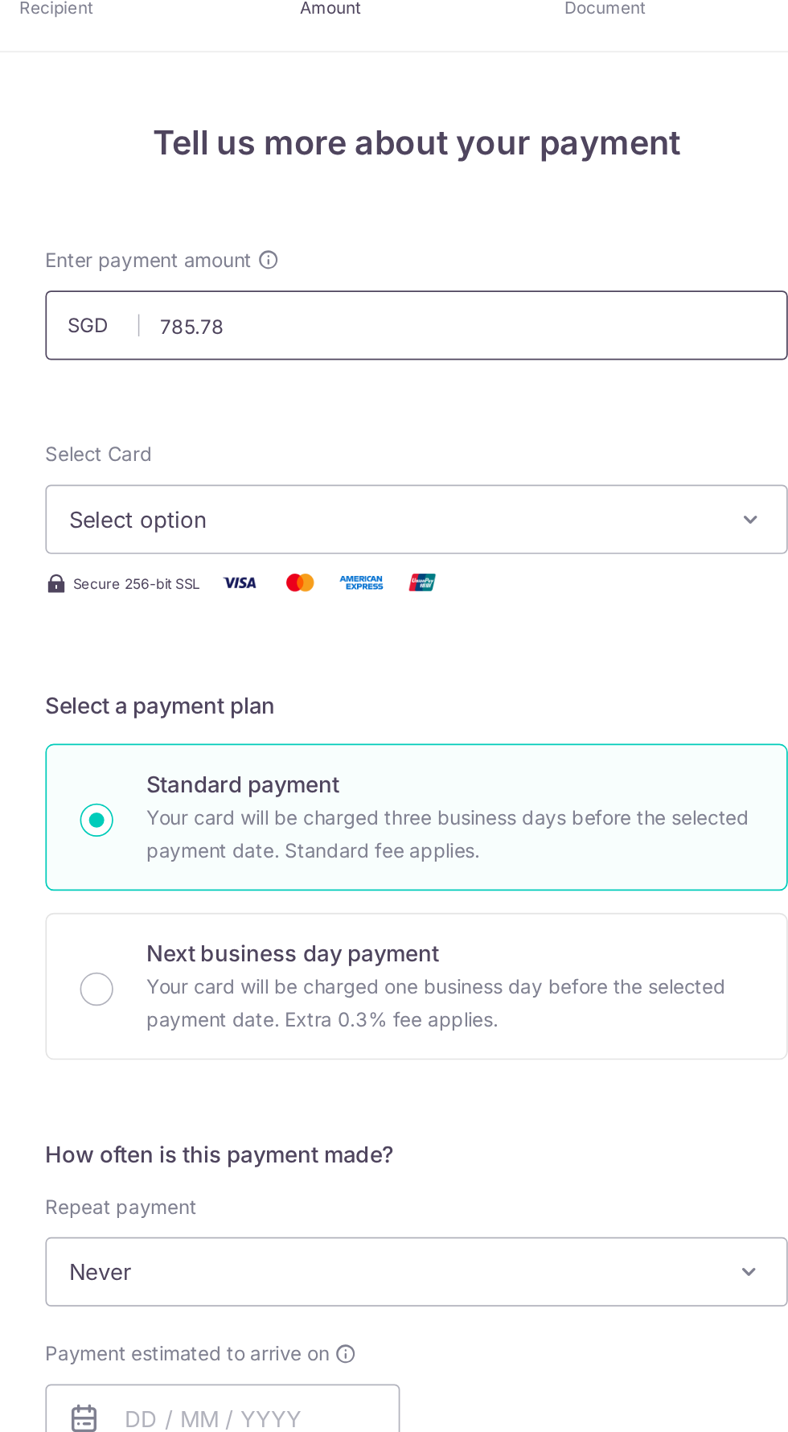
type input "785.78"
click at [525, 339] on button "Select option" at bounding box center [394, 355] width 431 height 40
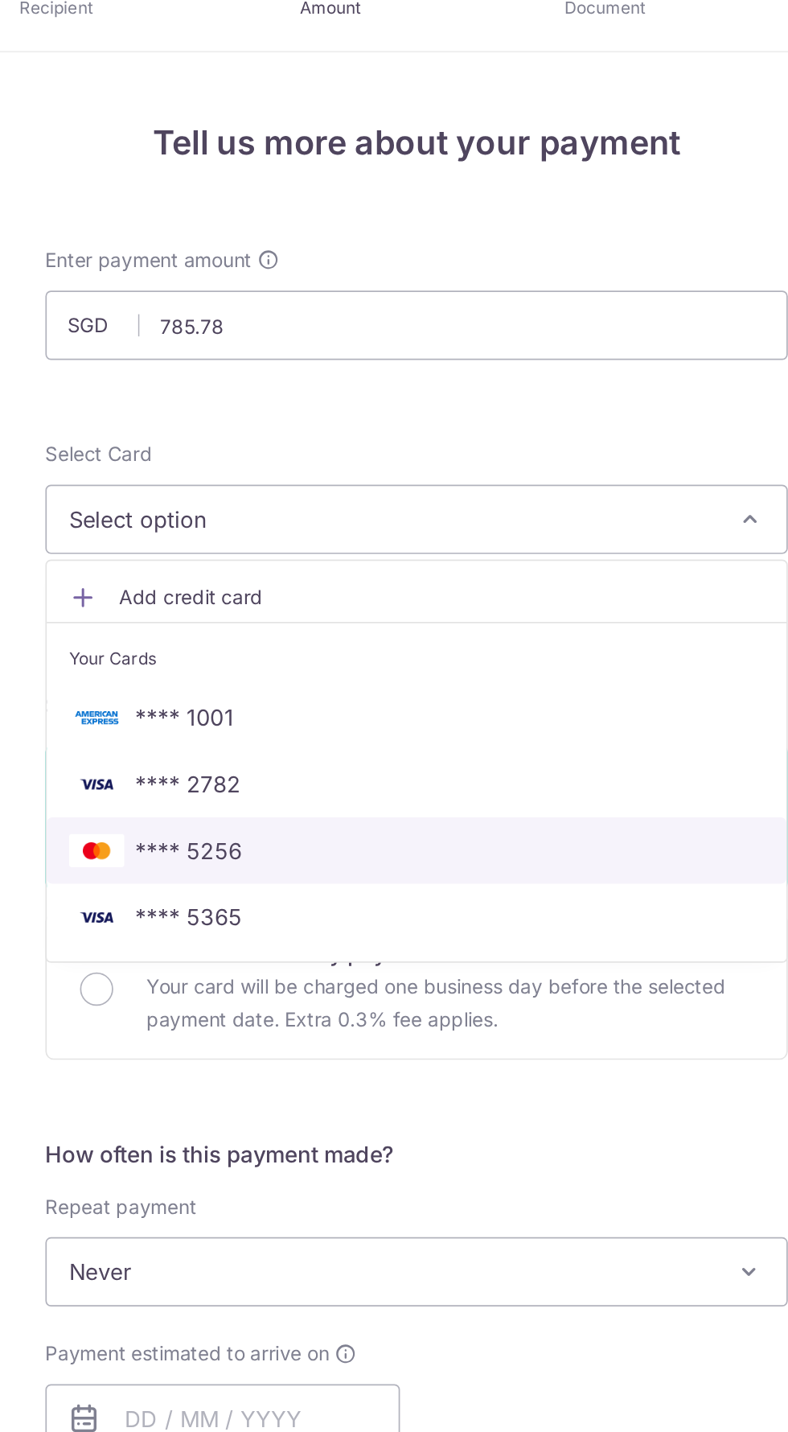
click at [295, 550] on span "**** 5256" at bounding box center [394, 547] width 404 height 19
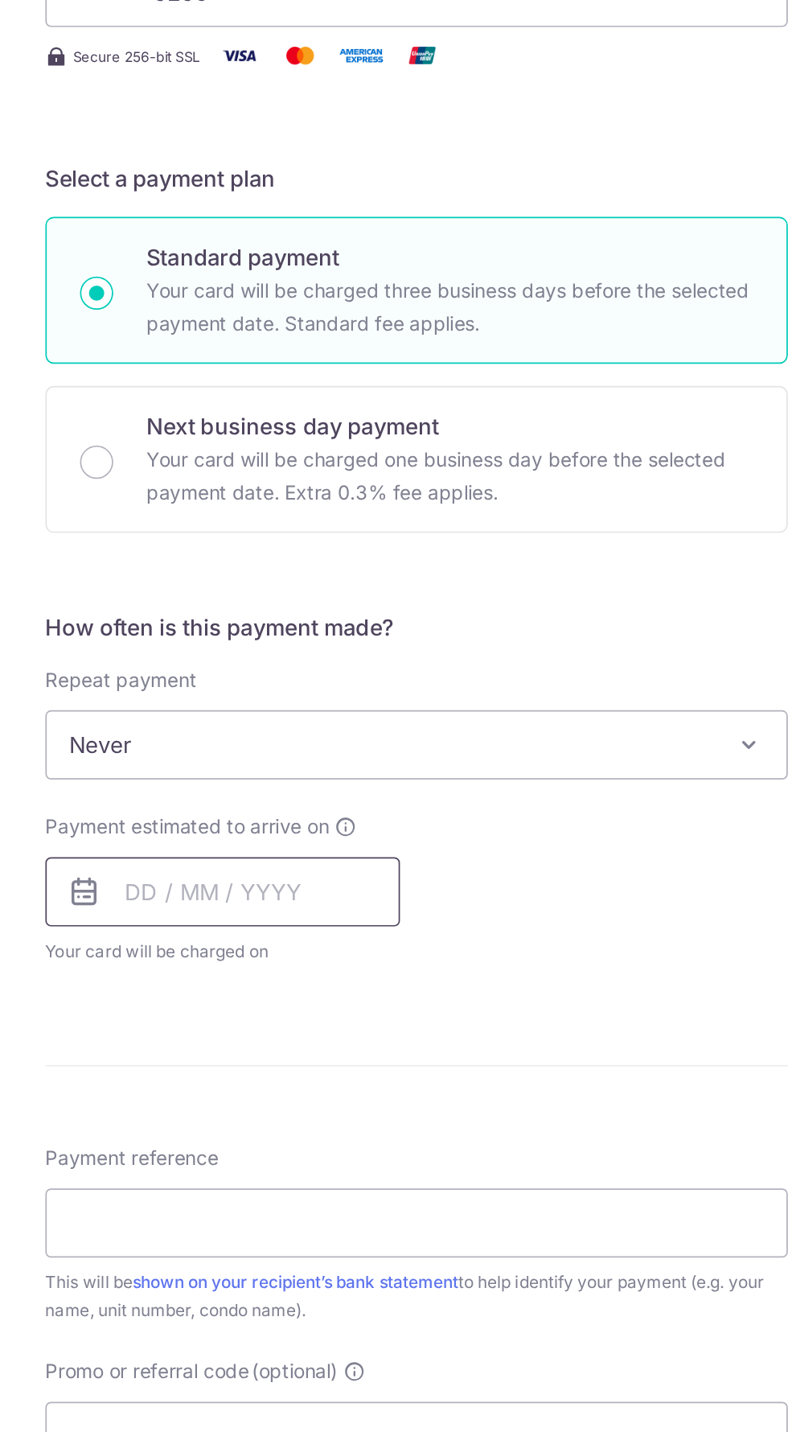
click at [235, 879] on input "text" at bounding box center [282, 877] width 206 height 40
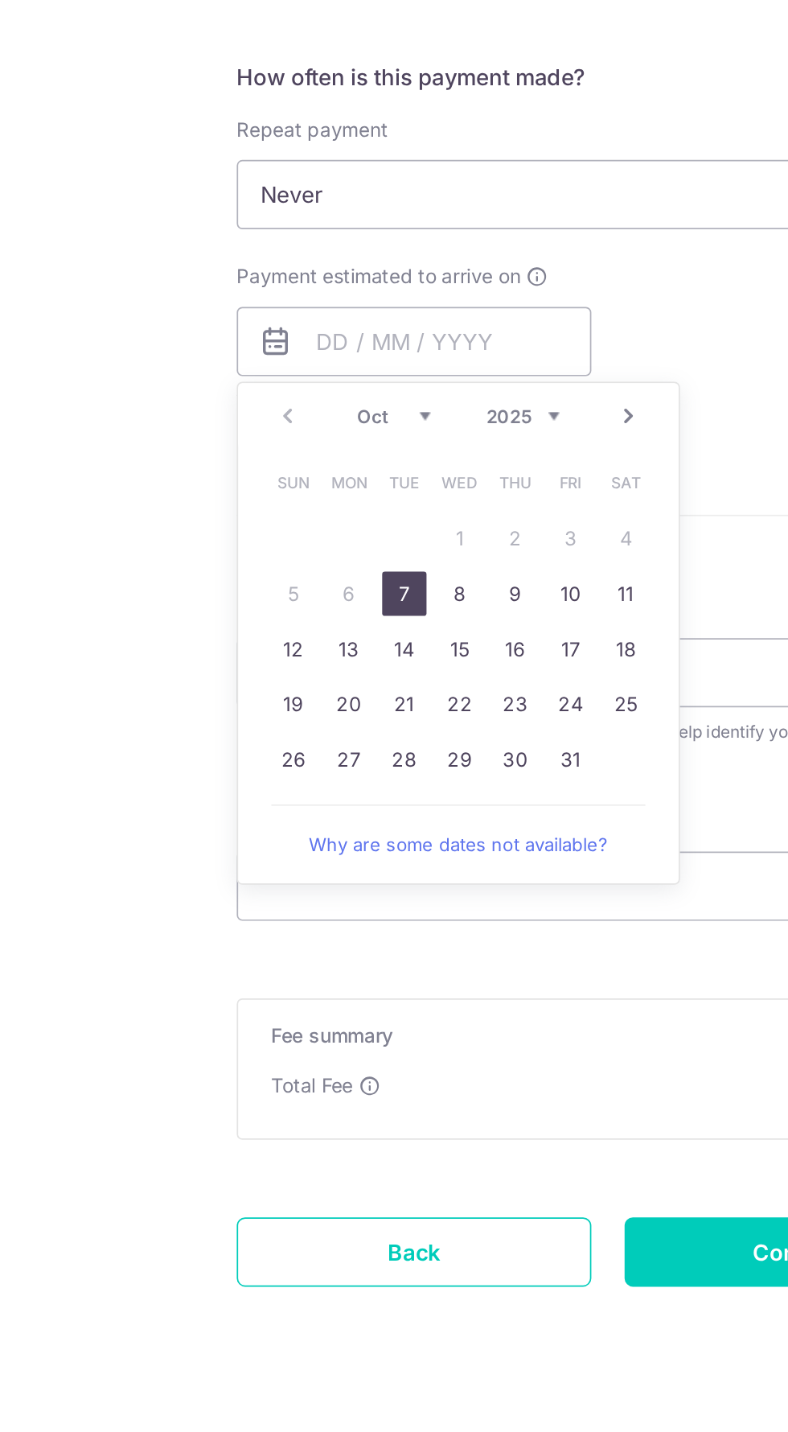
click at [275, 1021] on link "7" at bounding box center [276, 1024] width 26 height 26
type input "[DATE]"
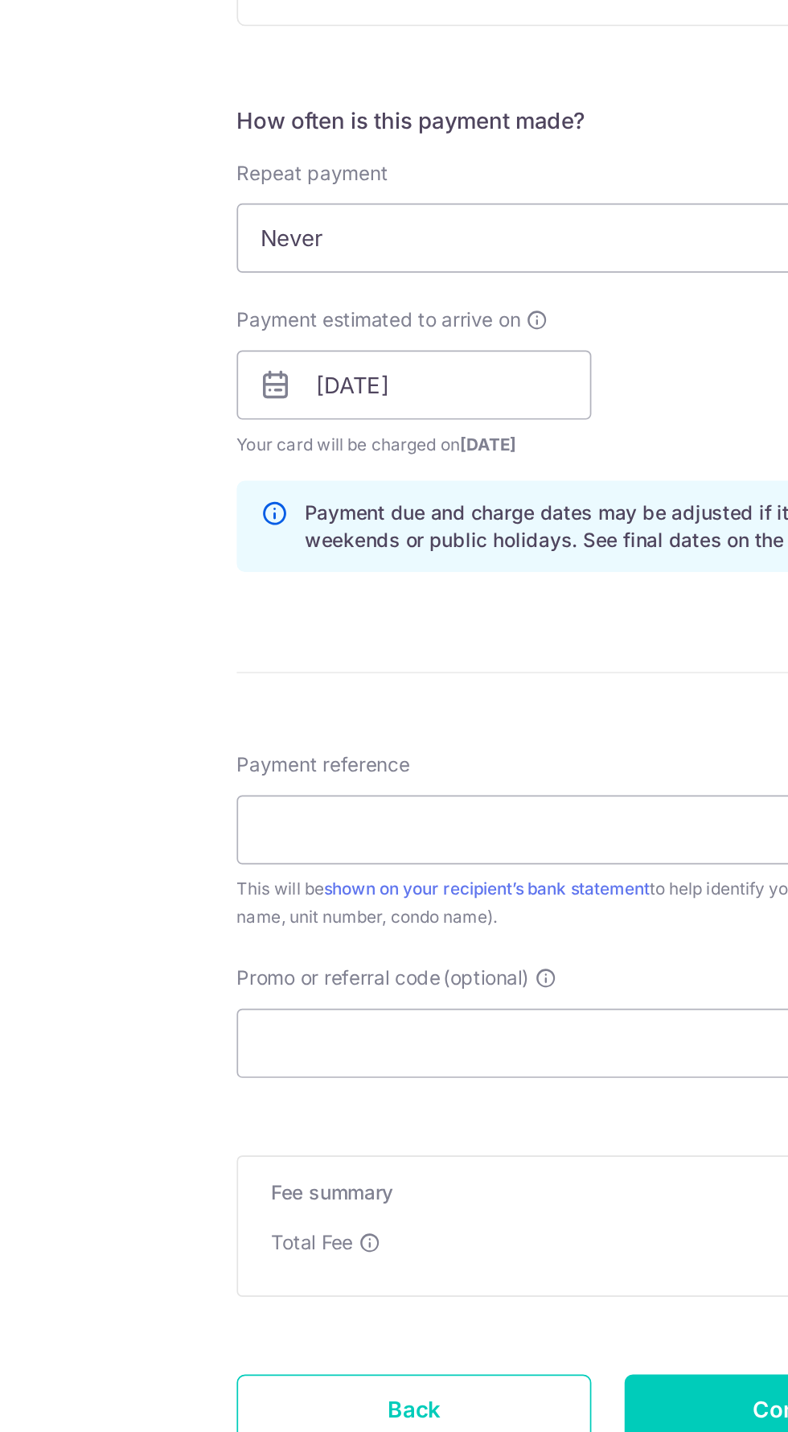
scroll to position [62, 0]
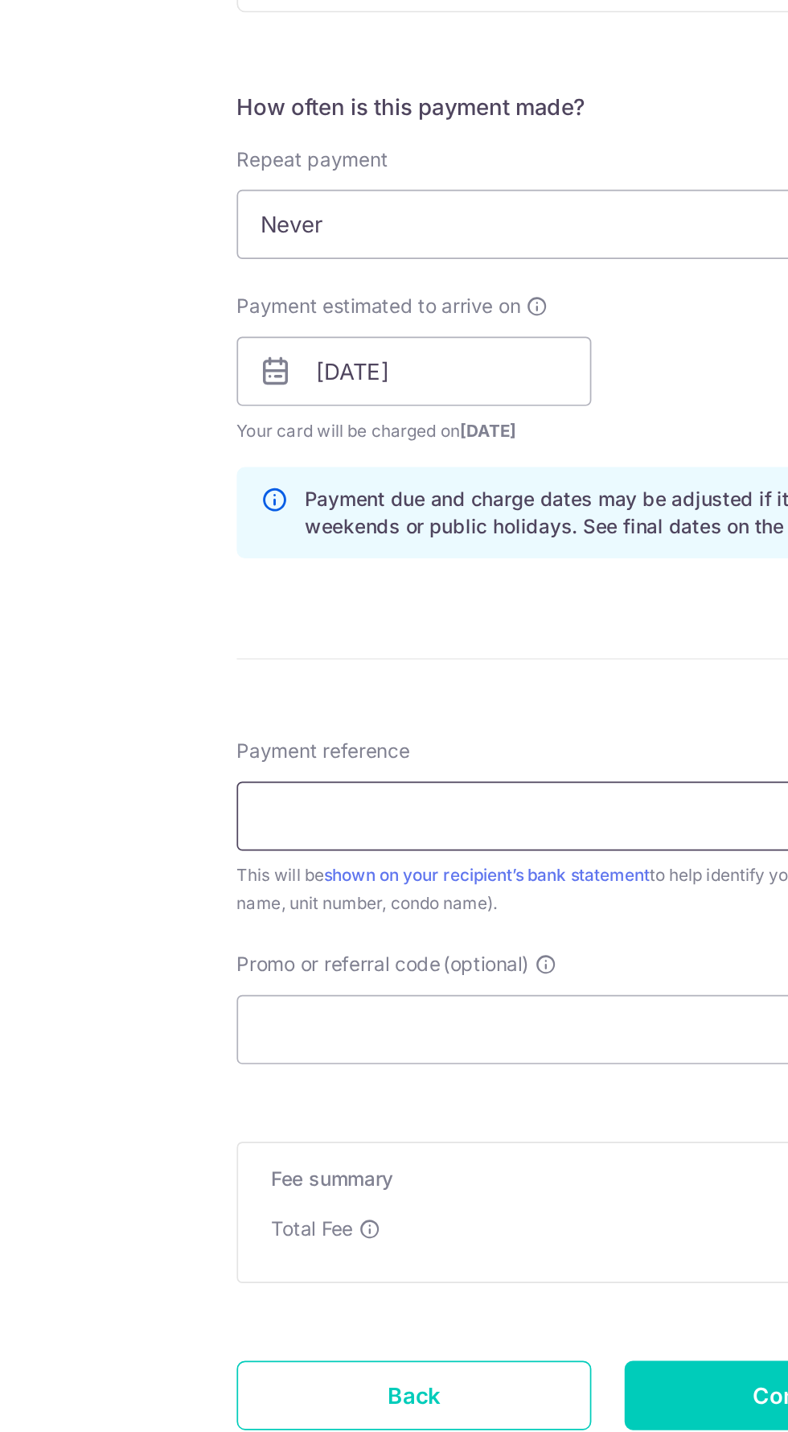
click at [421, 1071] on input "Payment reference" at bounding box center [394, 1074] width 431 height 40
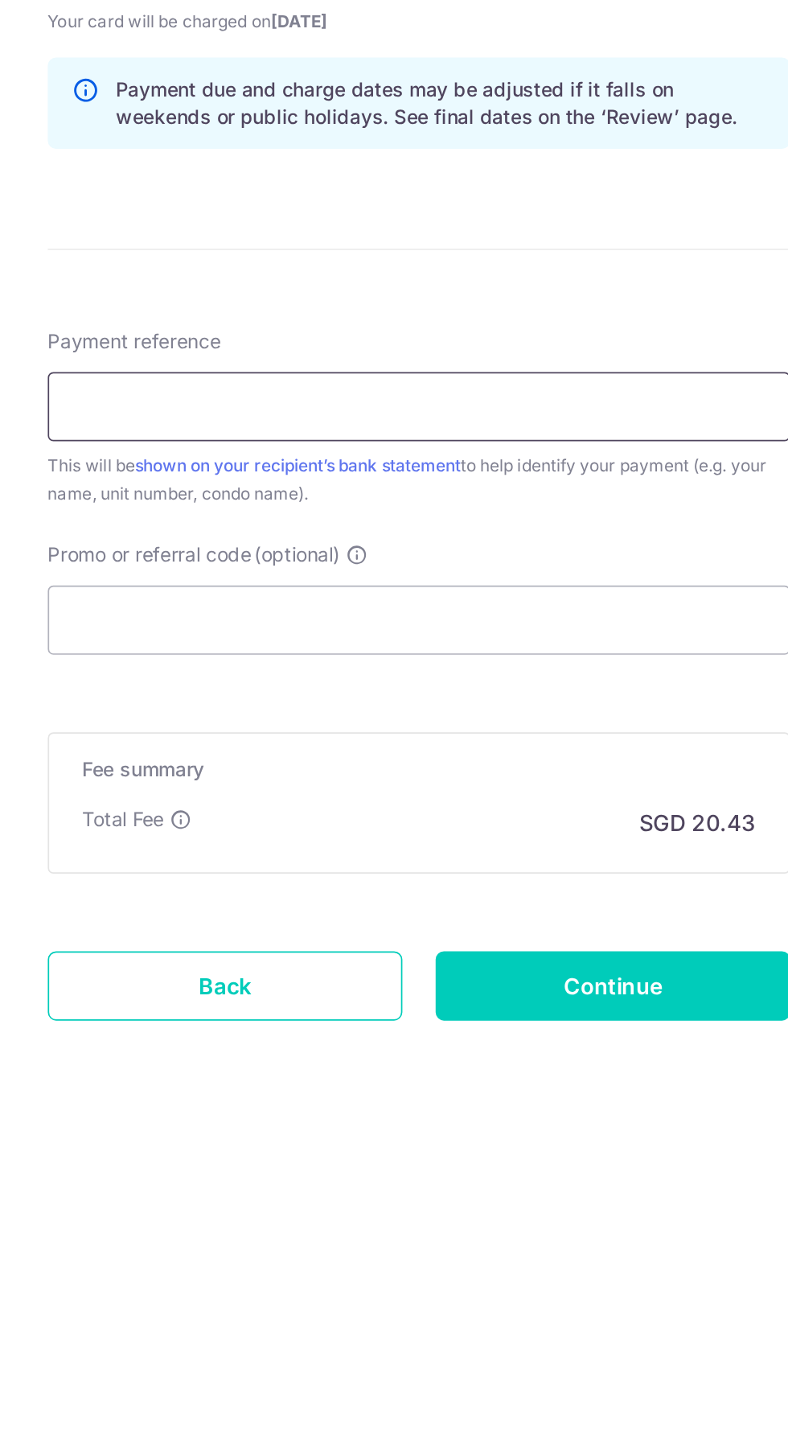
scroll to position [0, 0]
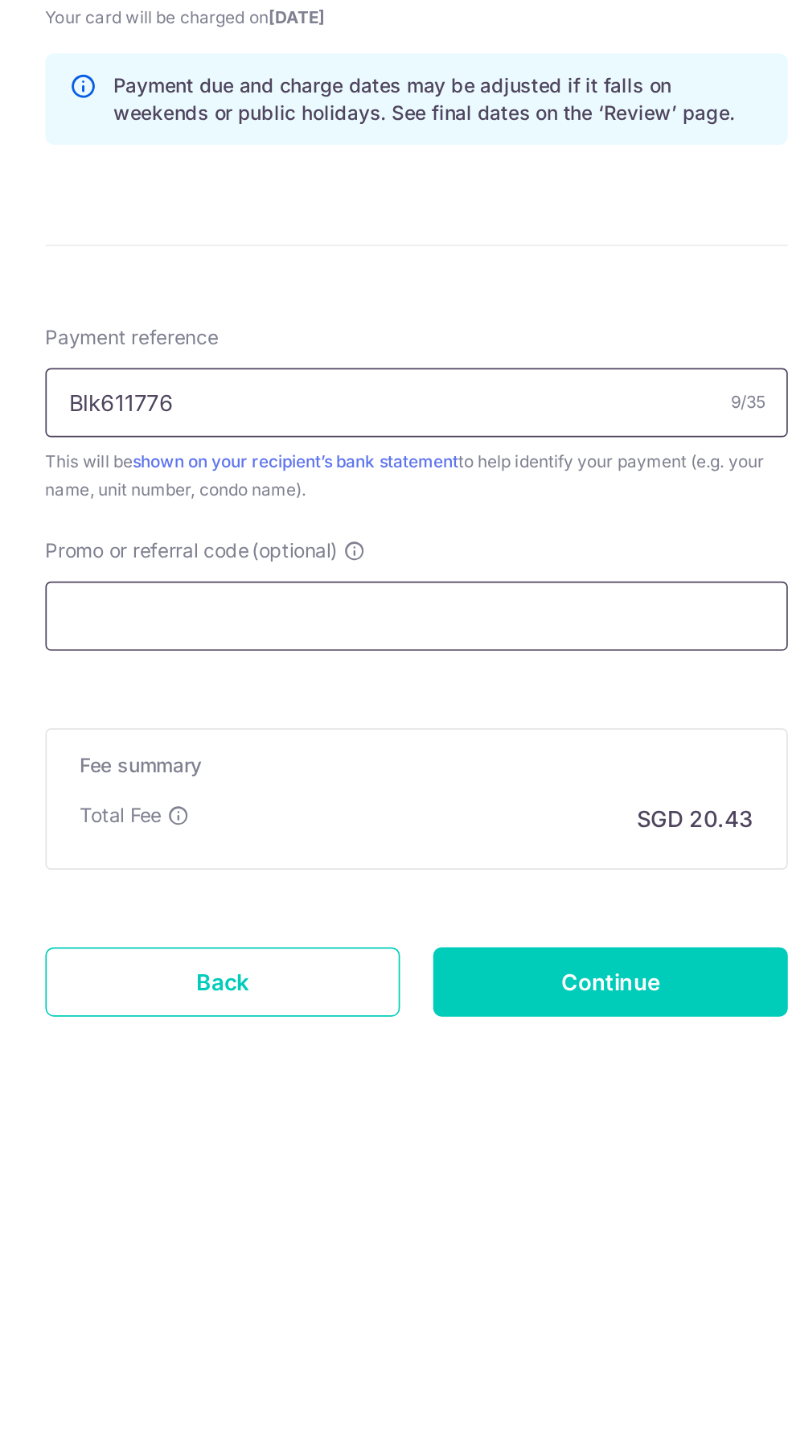
type input "Blk611776"
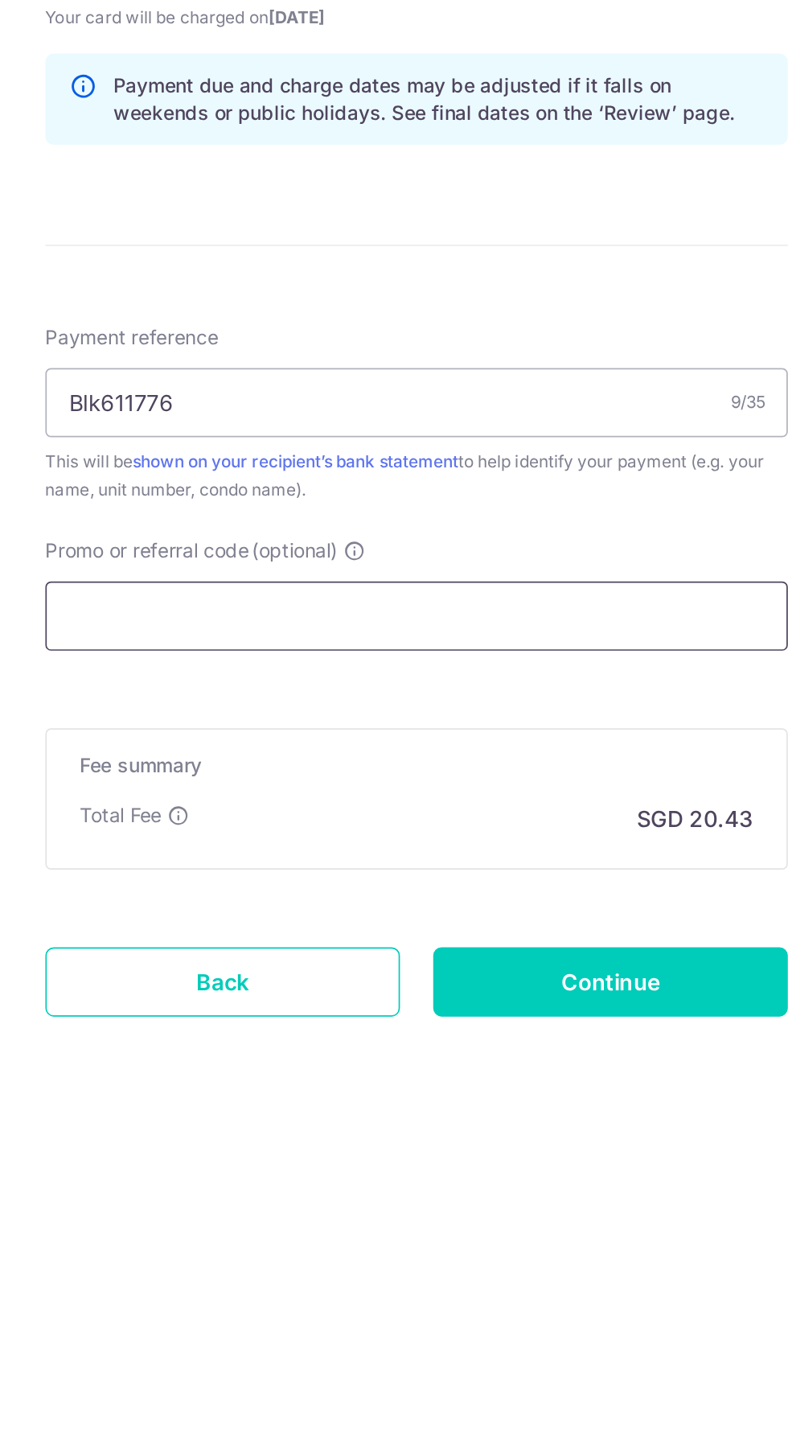
click at [230, 1195] on input "Promo or referral code (optional)" at bounding box center [394, 1197] width 431 height 40
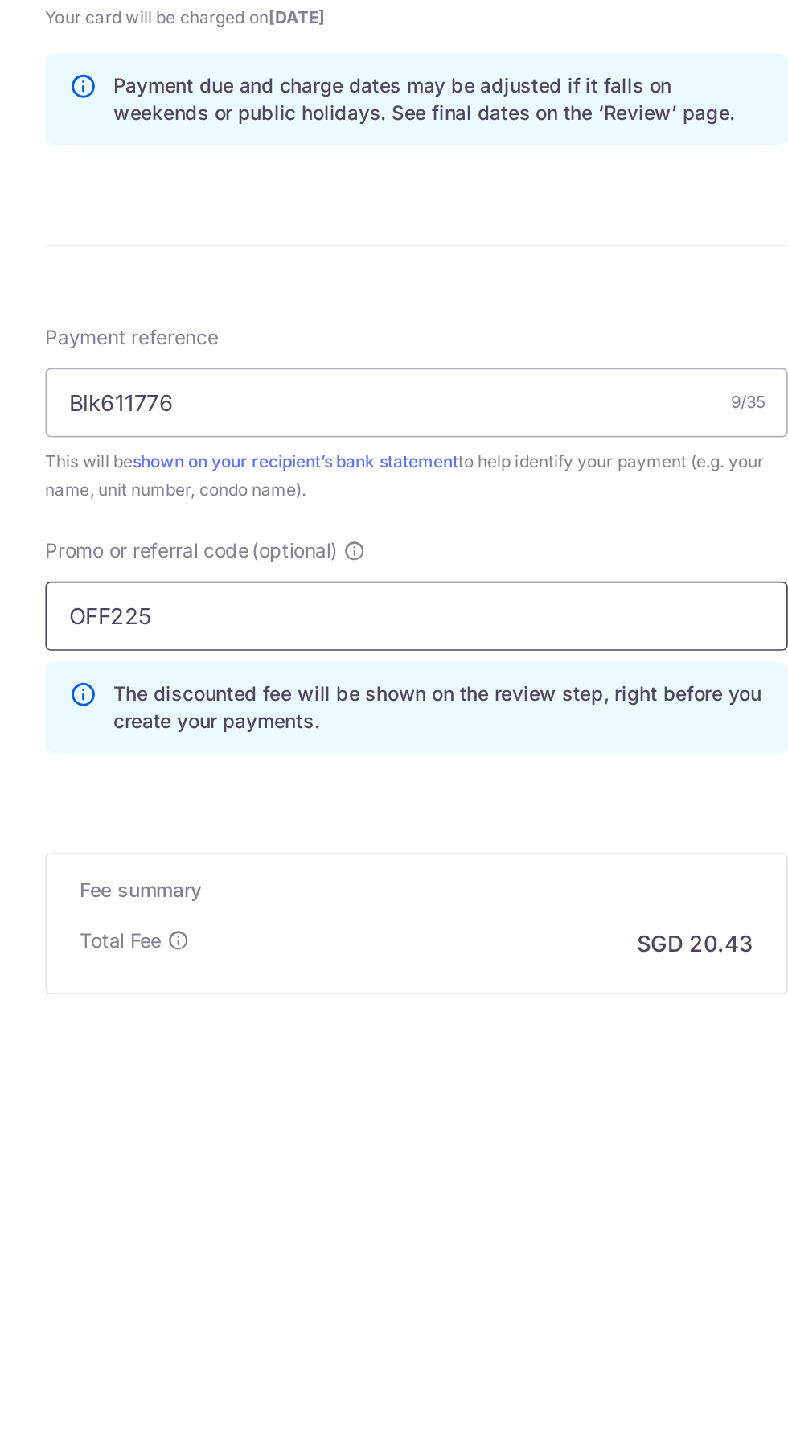
scroll to position [134, 0]
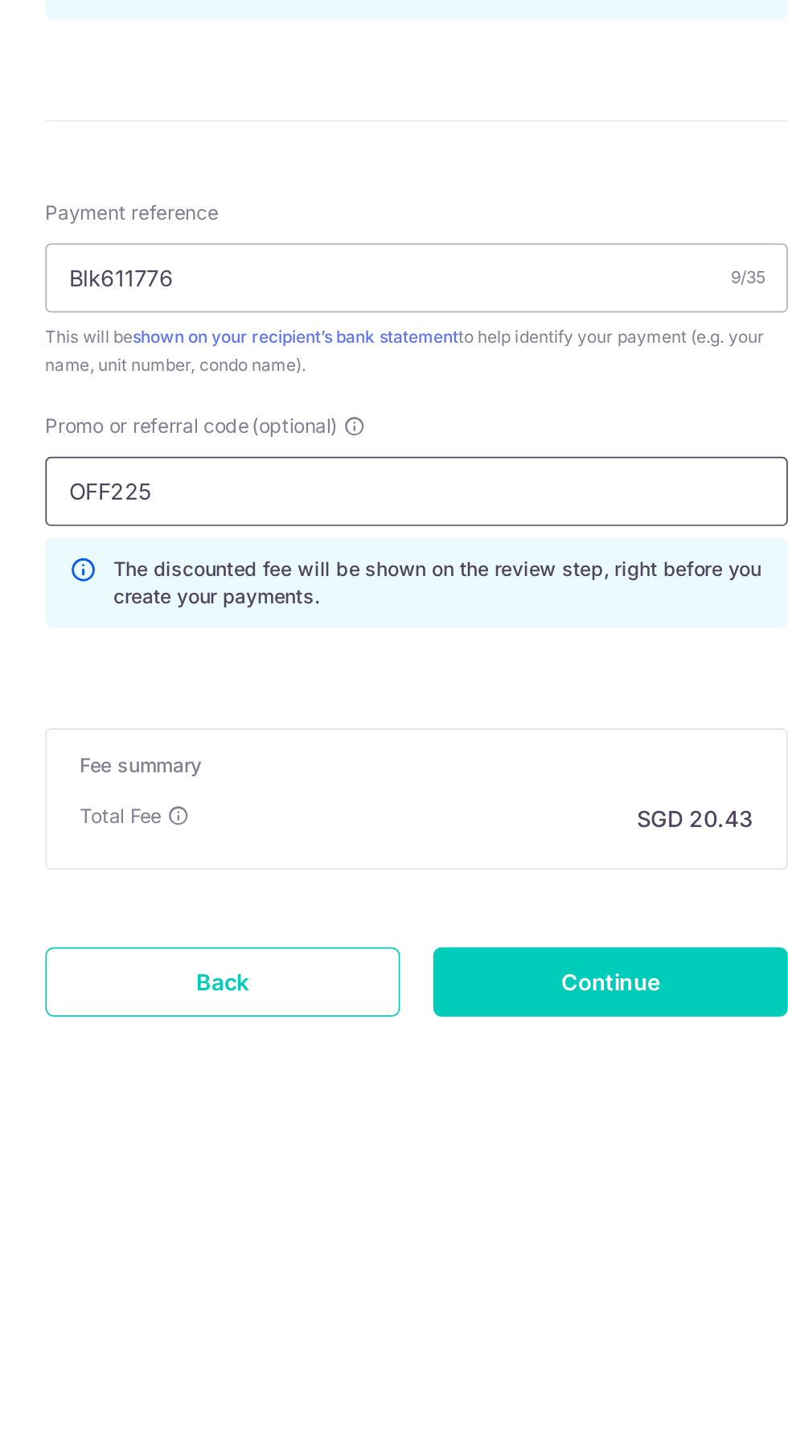
type input "OFF225"
click at [320, 1163] on p "The discounted fee will be shown on the review step, right before you create yo…" at bounding box center [407, 1178] width 378 height 32
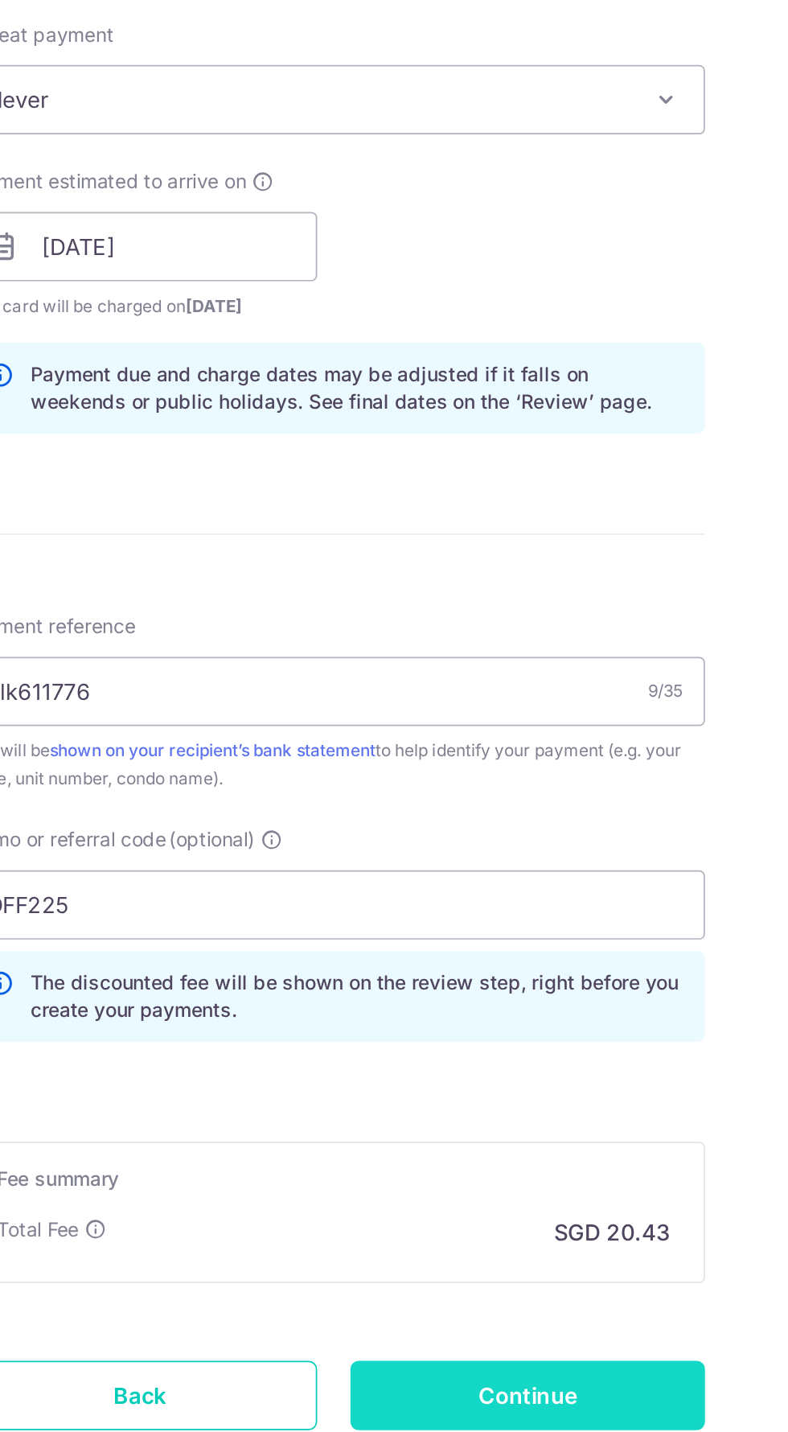
click at [555, 1412] on input "Continue" at bounding box center [507, 1410] width 206 height 40
